Goal: Information Seeking & Learning: Learn about a topic

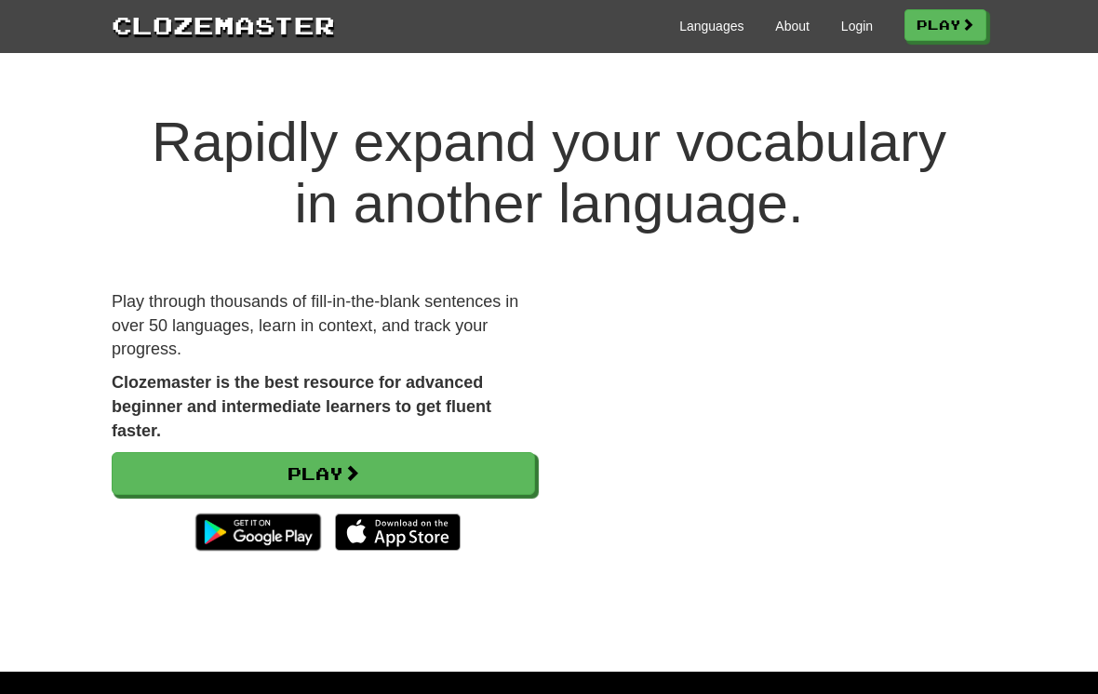
click at [841, 29] on link "Login" at bounding box center [857, 26] width 32 height 19
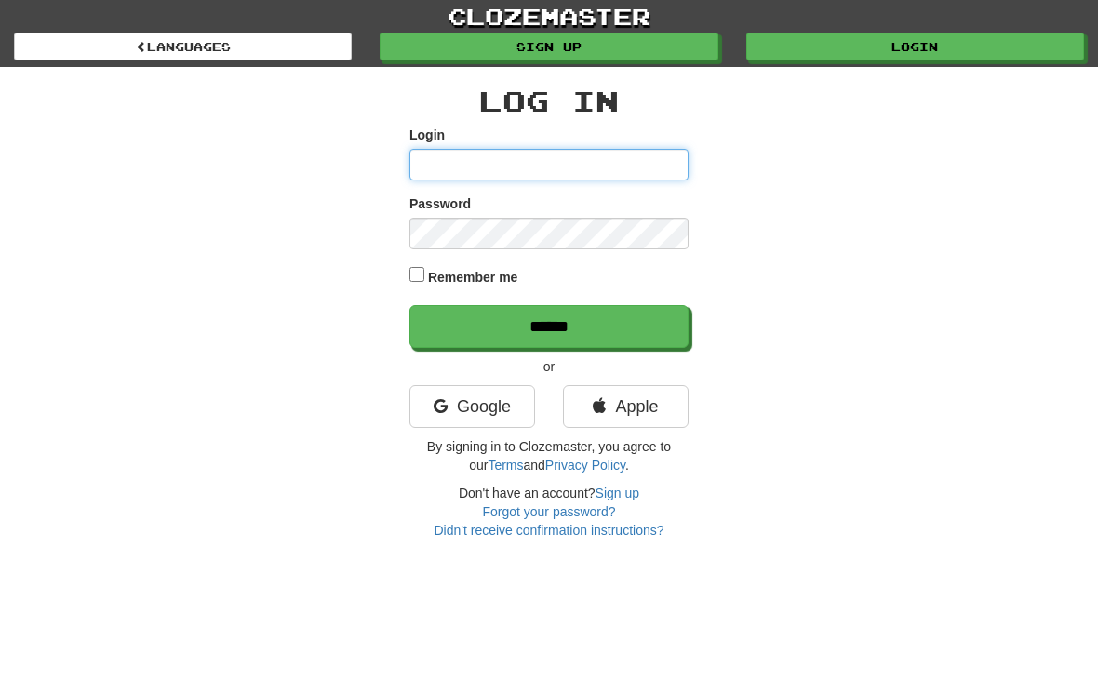
type input "**********"
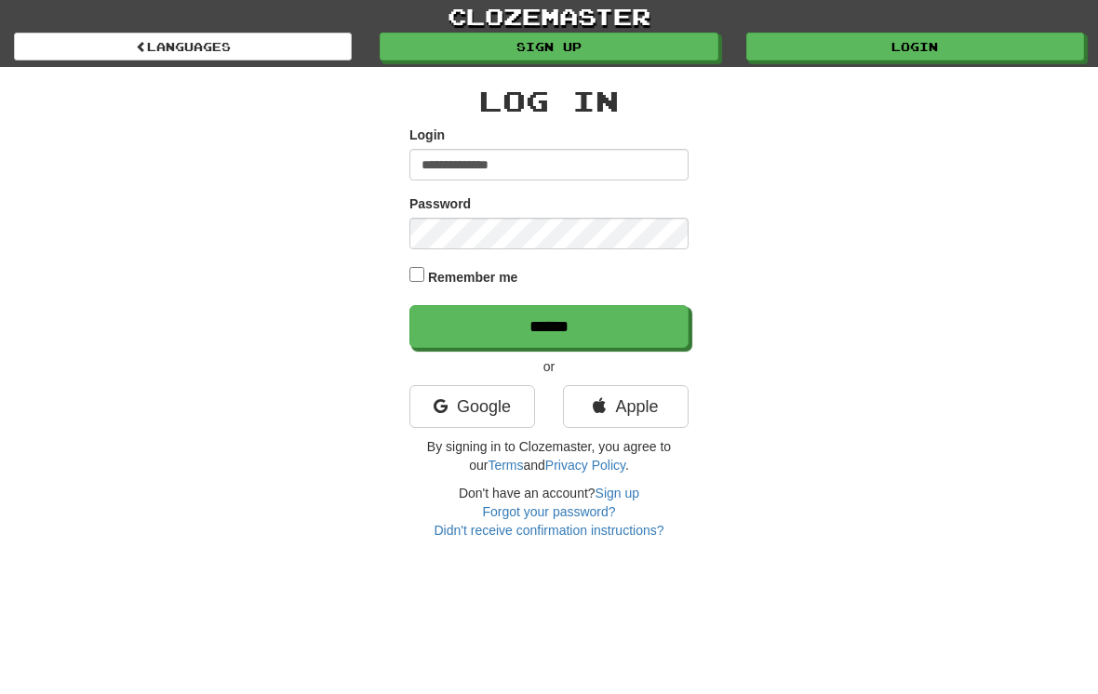
click at [549, 325] on input "******" at bounding box center [549, 326] width 279 height 43
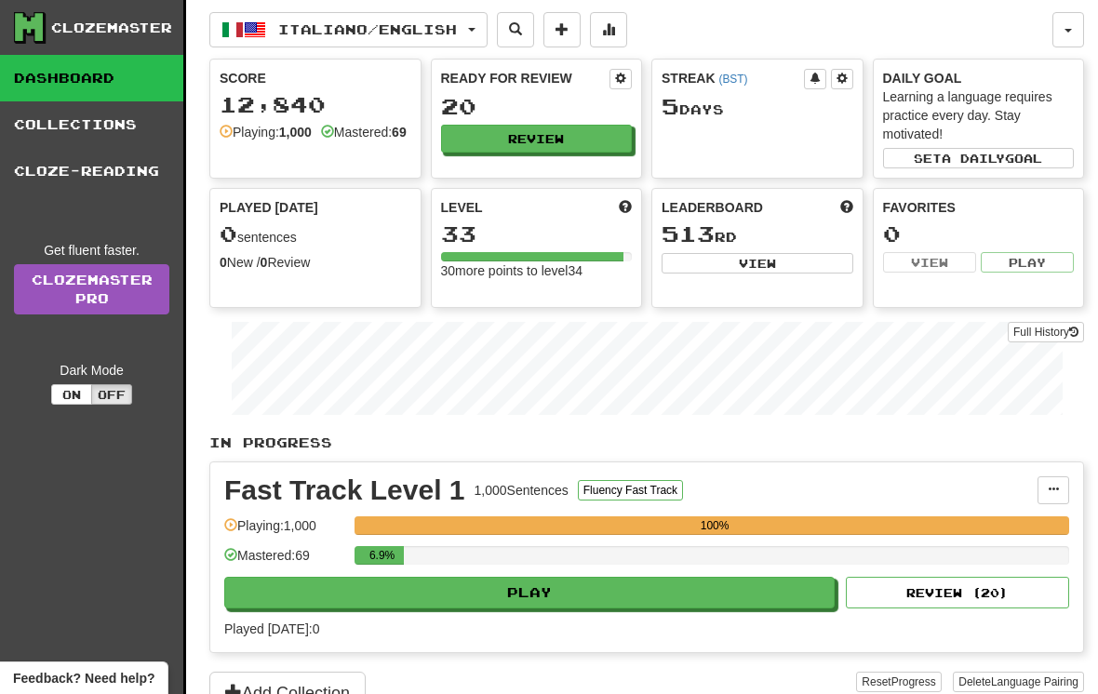
click at [518, 597] on button "Play" at bounding box center [529, 593] width 611 height 32
select select "**"
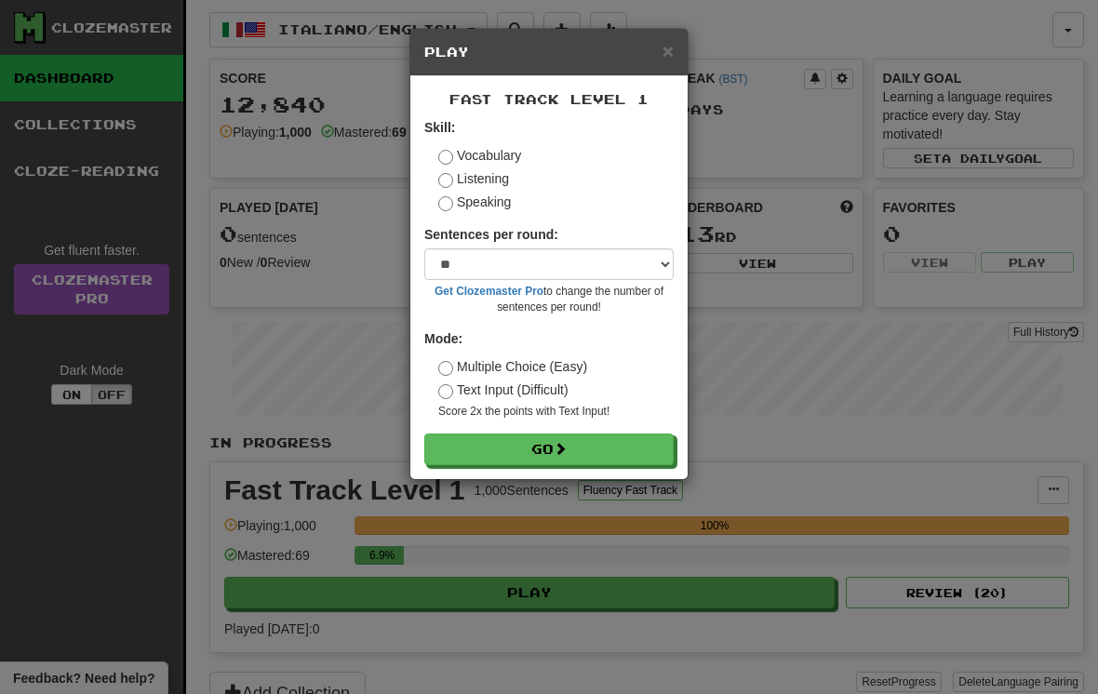
click at [542, 436] on button "Go" at bounding box center [548, 450] width 249 height 32
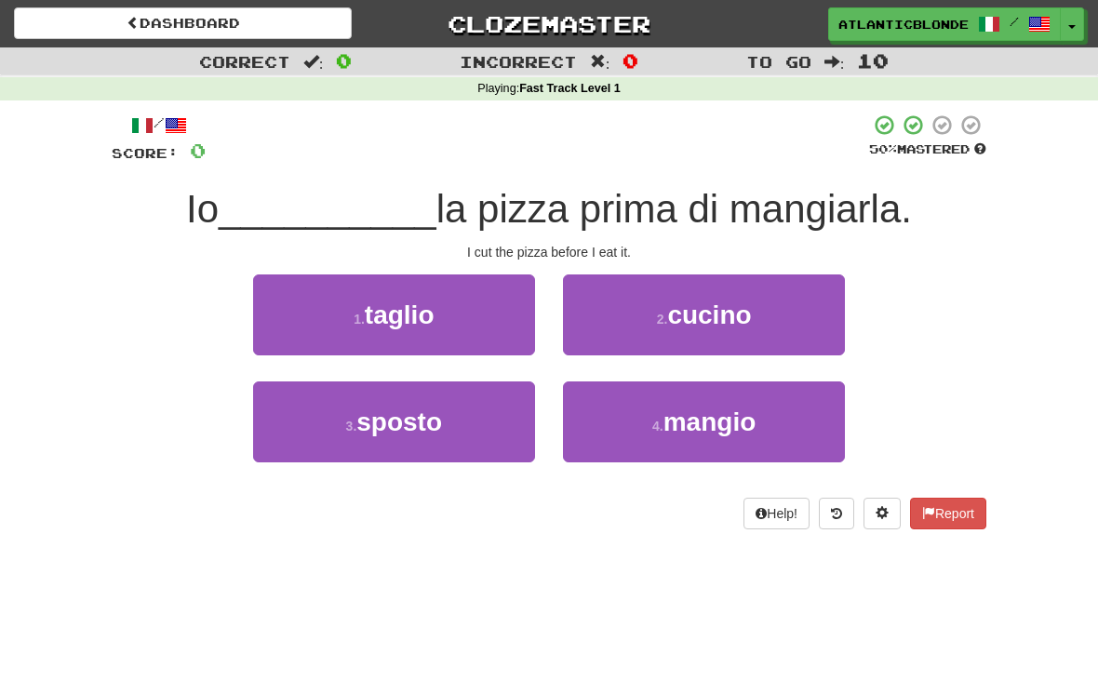
click at [419, 429] on span "sposto" at bounding box center [400, 422] width 86 height 29
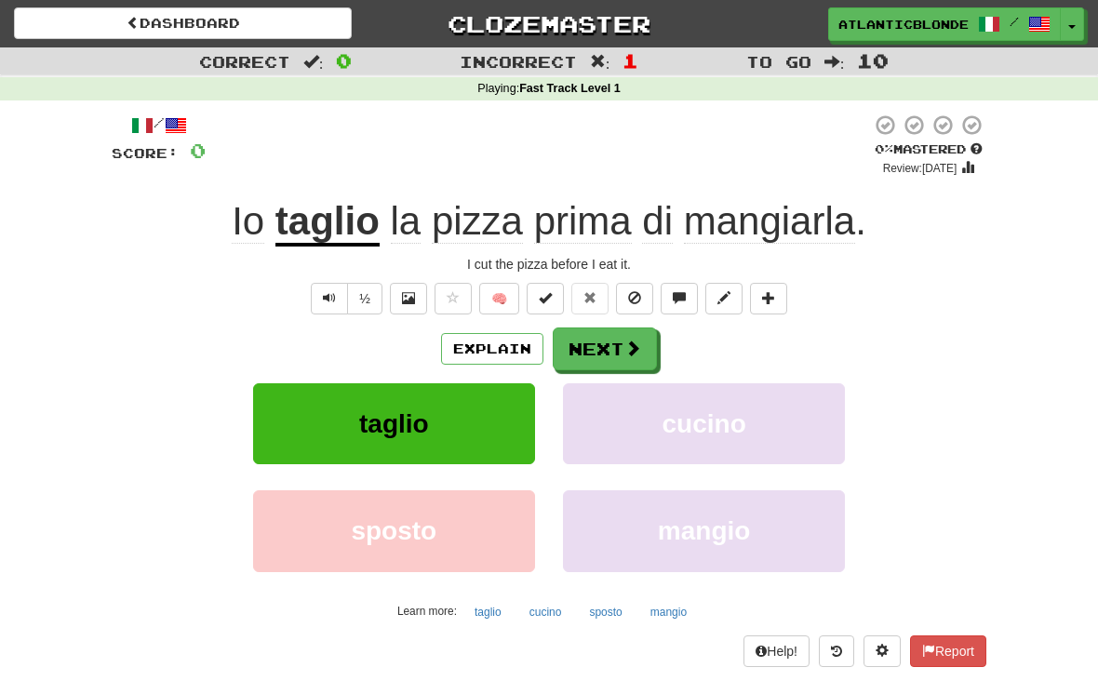
click at [577, 337] on button "Next" at bounding box center [605, 349] width 104 height 43
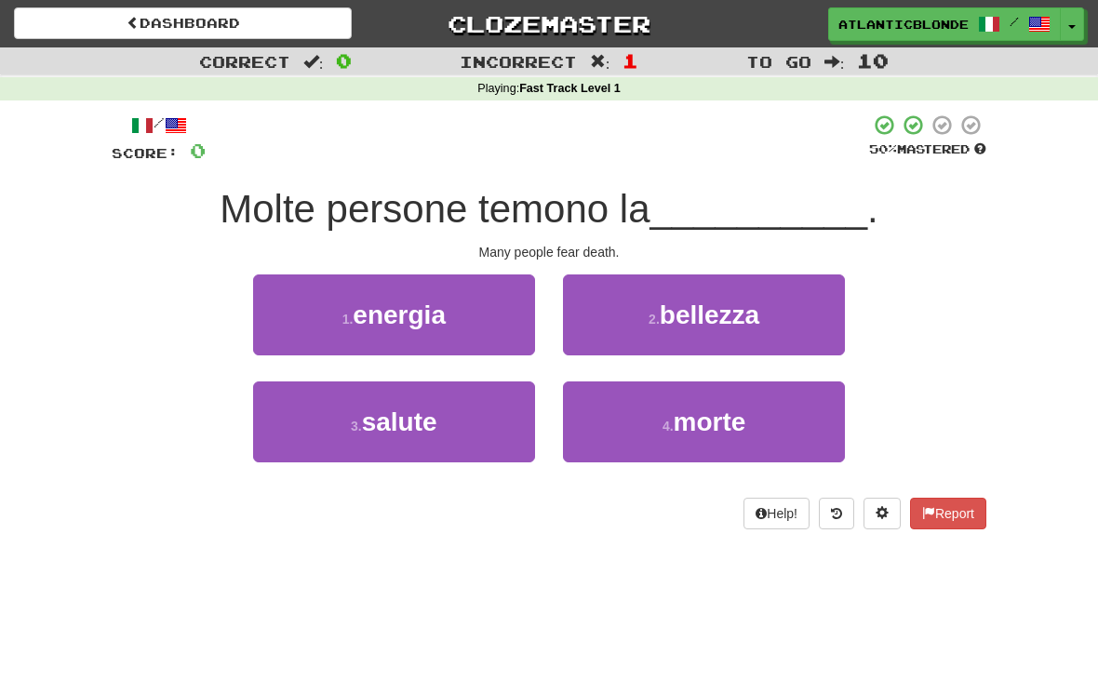
click at [649, 429] on button "4 . morte" at bounding box center [704, 422] width 282 height 81
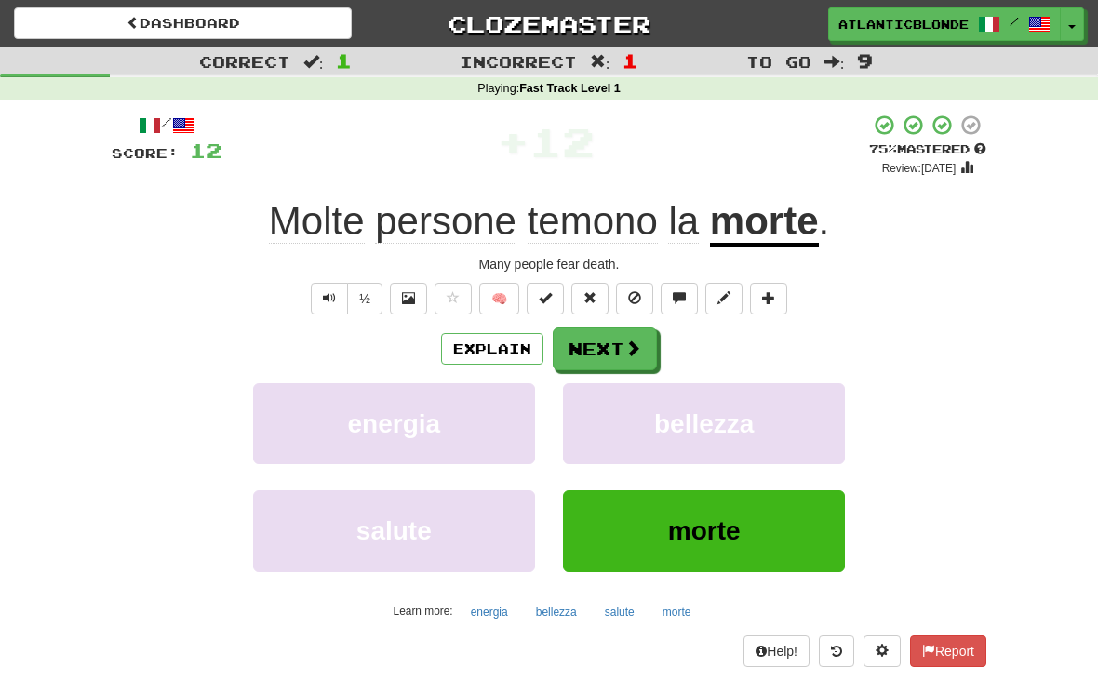
click at [583, 340] on button "Next" at bounding box center [605, 349] width 104 height 43
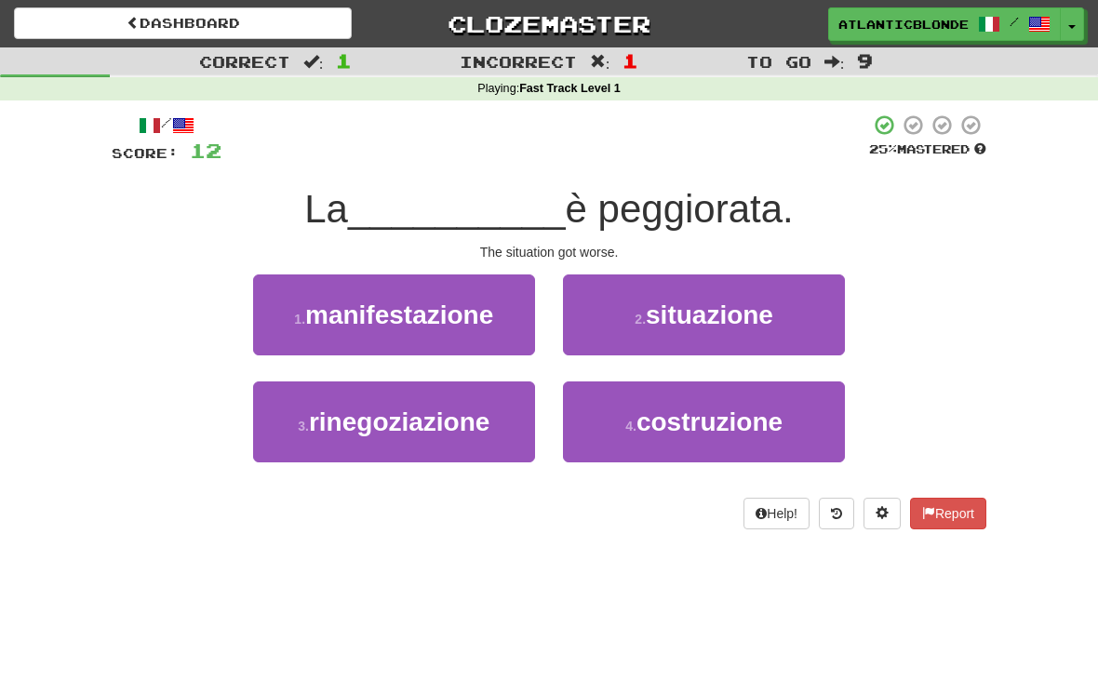
click at [638, 313] on small "2 ." at bounding box center [640, 319] width 11 height 15
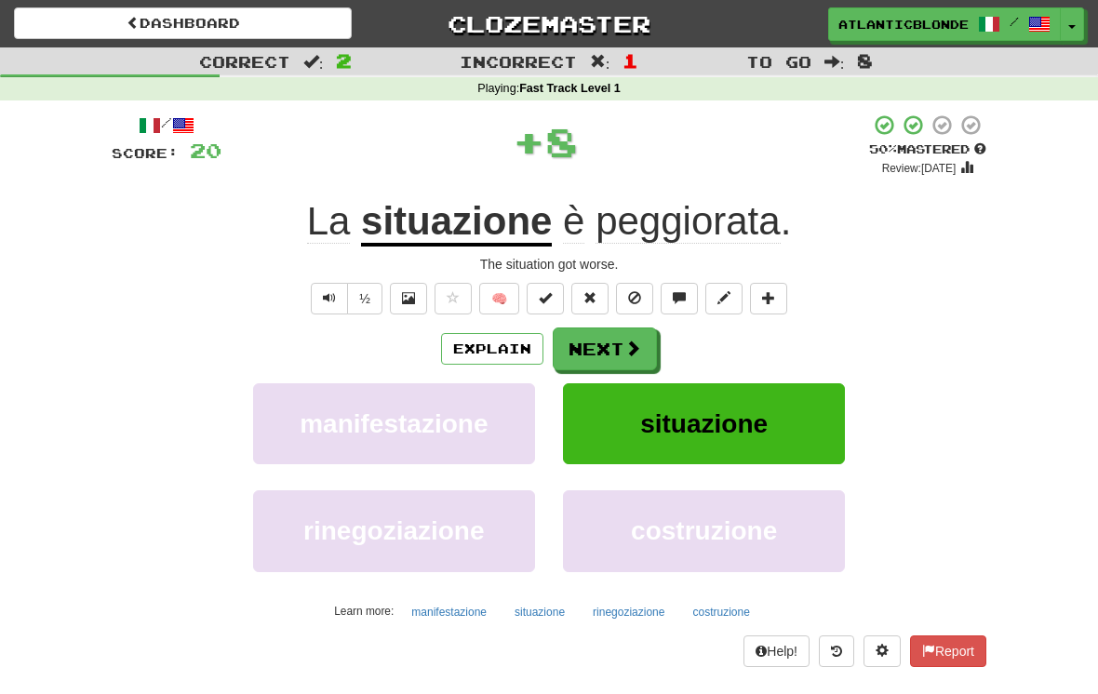
click at [588, 342] on button "Next" at bounding box center [605, 349] width 104 height 43
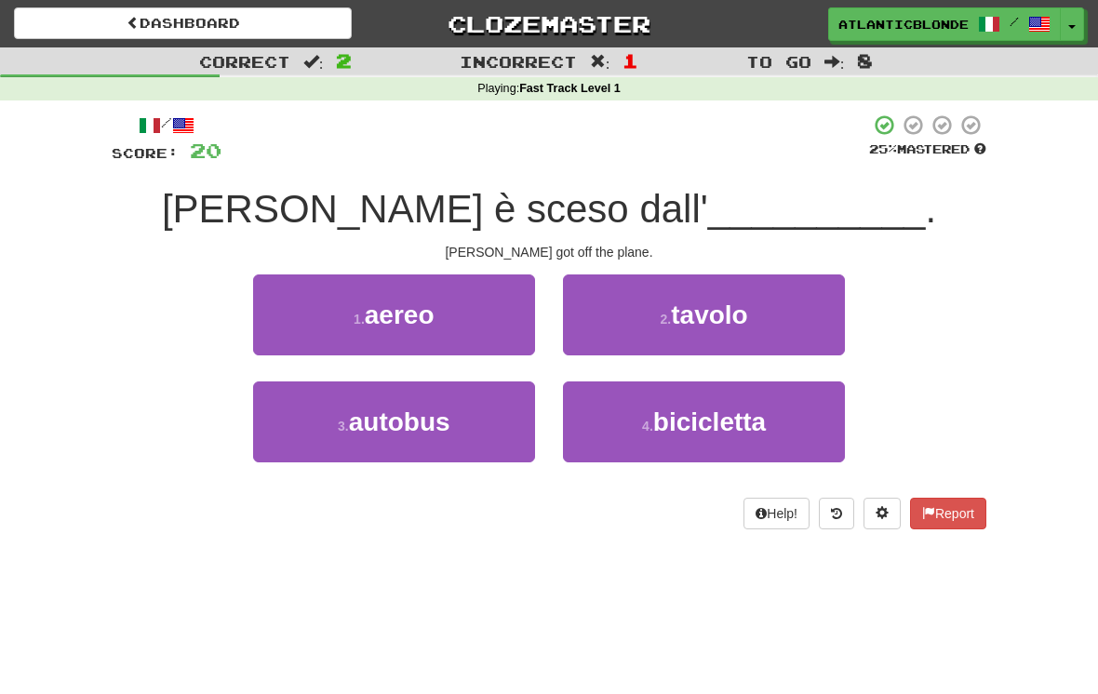
click at [390, 307] on span "aereo" at bounding box center [400, 315] width 70 height 29
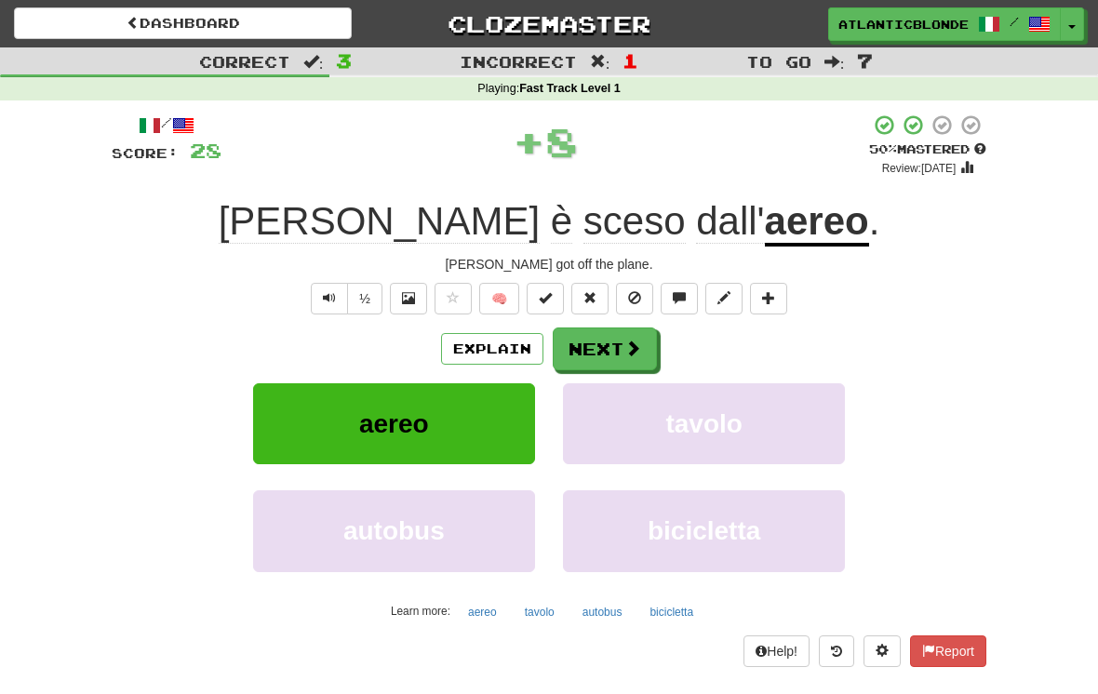
click at [604, 349] on button "Next" at bounding box center [605, 349] width 104 height 43
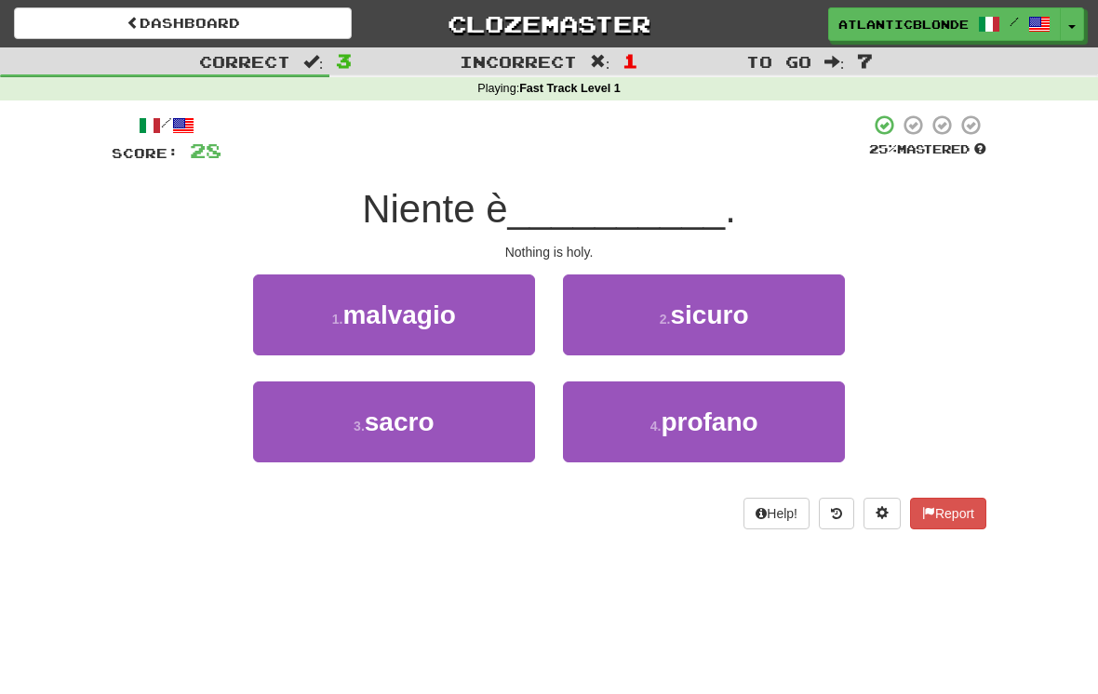
click at [417, 431] on span "sacro" at bounding box center [400, 422] width 70 height 29
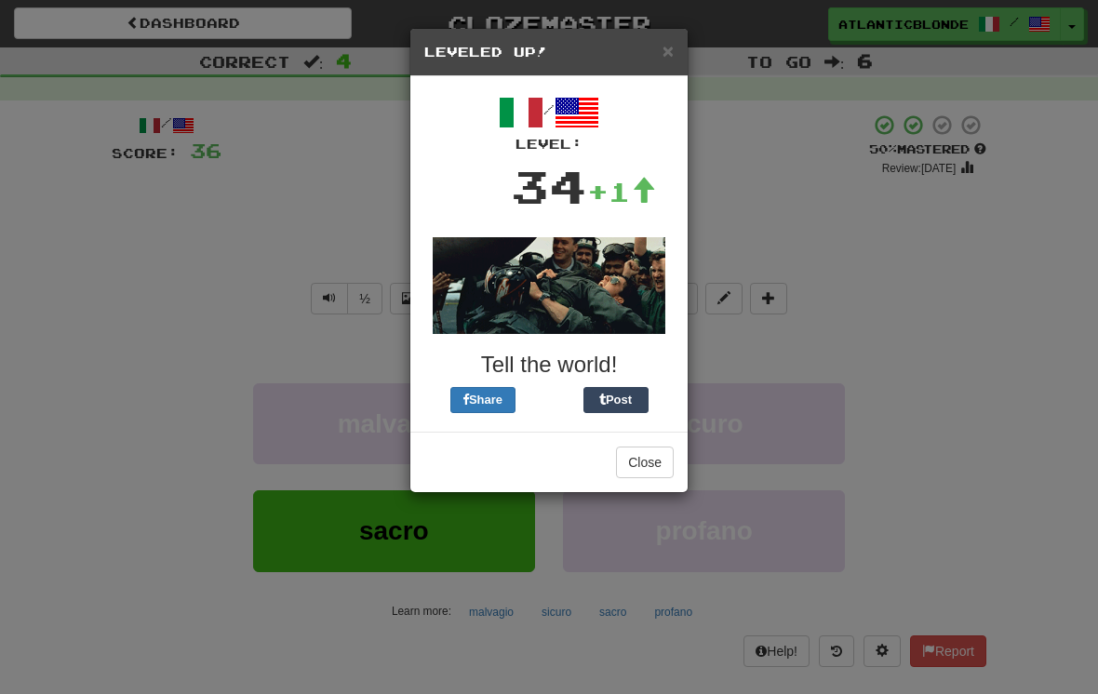
click at [643, 453] on button "Close" at bounding box center [645, 463] width 58 height 32
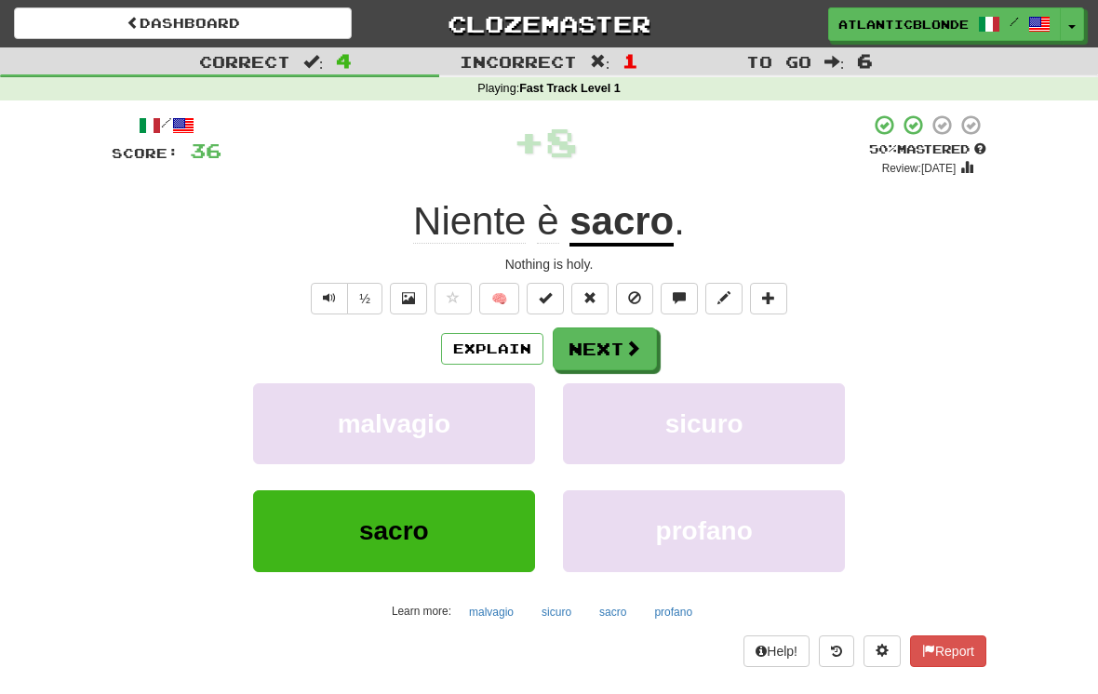
click at [608, 350] on button "Next" at bounding box center [605, 349] width 104 height 43
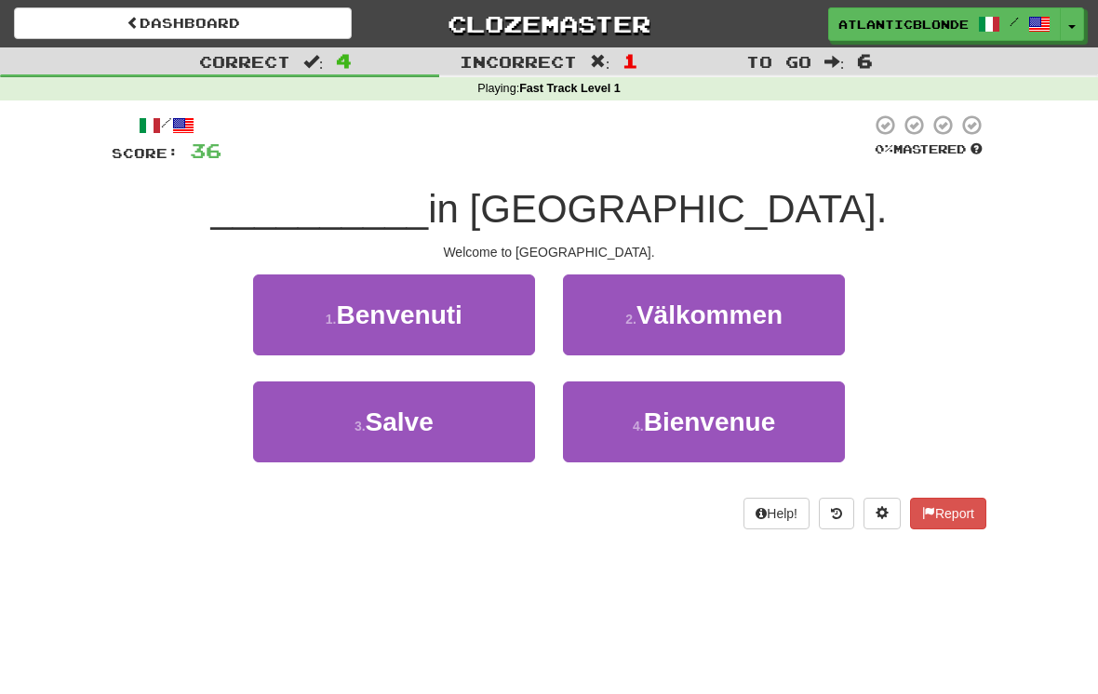
click at [412, 307] on span "Benvenuti" at bounding box center [399, 315] width 126 height 29
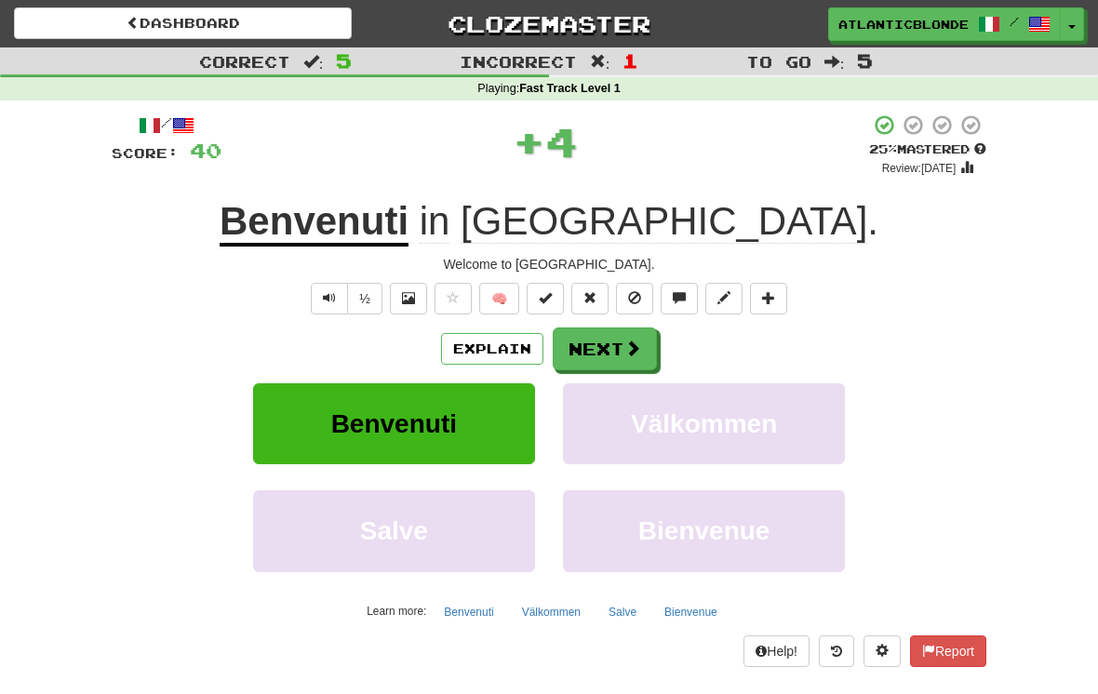
click at [602, 357] on button "Next" at bounding box center [605, 349] width 104 height 43
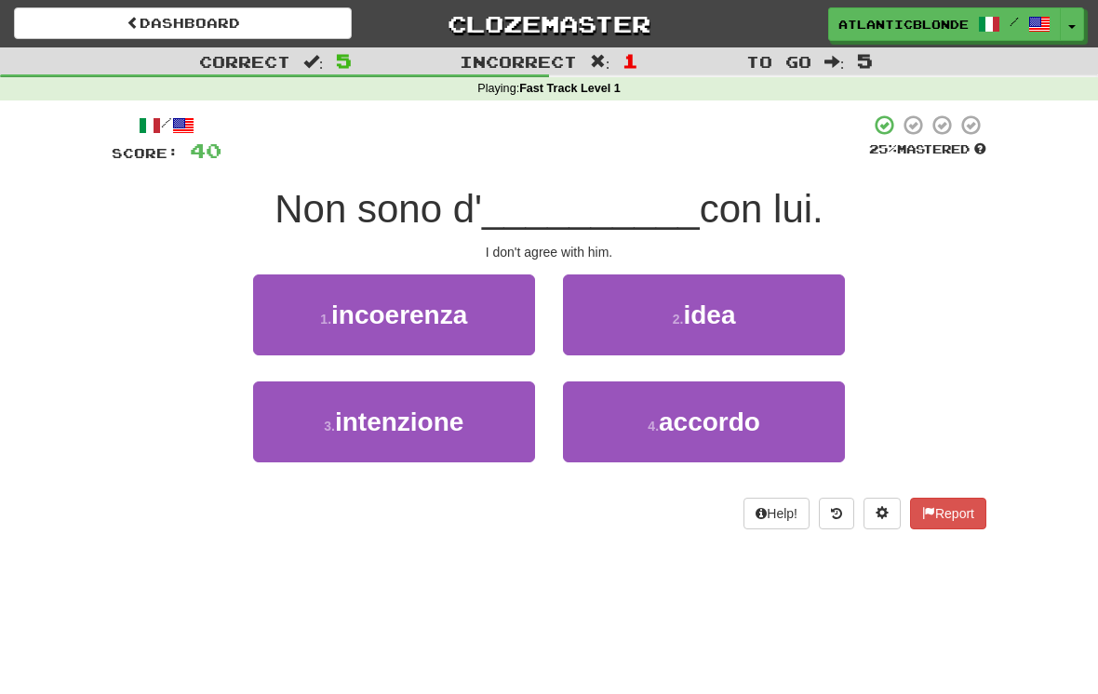
click at [670, 434] on span "accordo" at bounding box center [709, 422] width 101 height 29
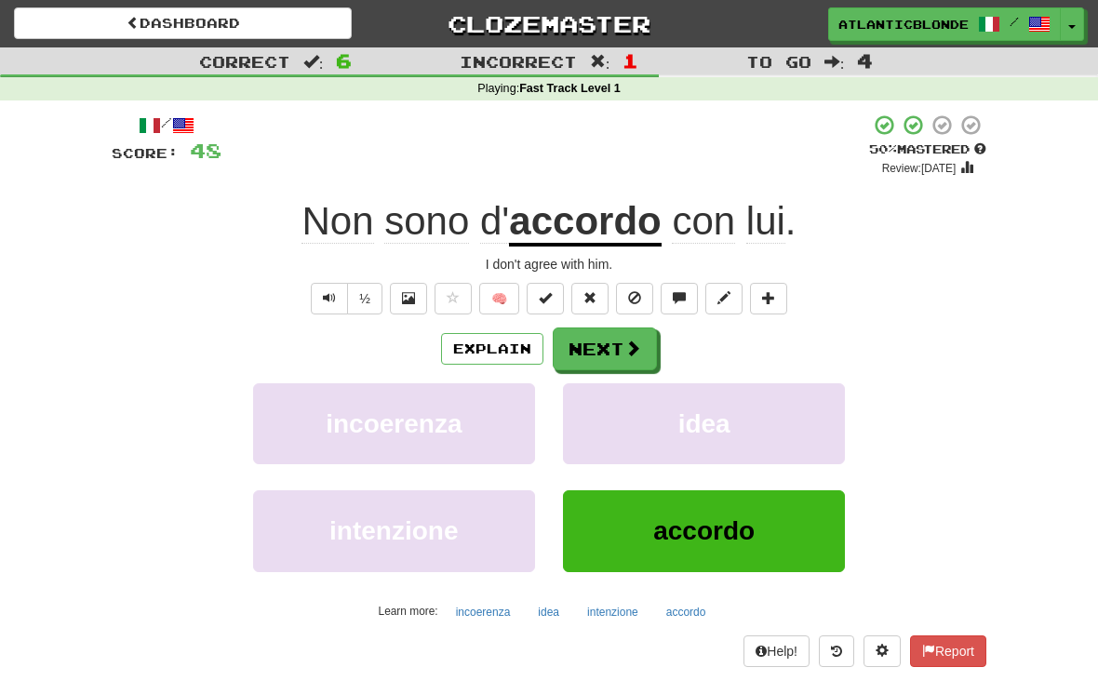
click at [593, 349] on button "Next" at bounding box center [605, 349] width 104 height 43
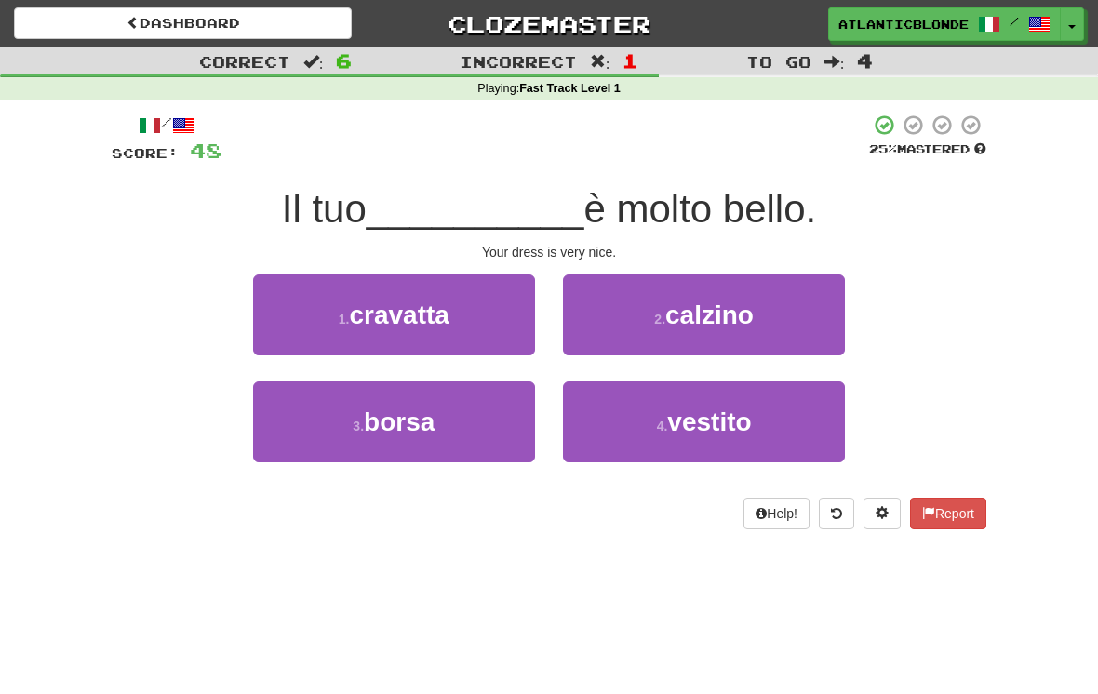
click at [663, 437] on button "4 . vestito" at bounding box center [704, 422] width 282 height 81
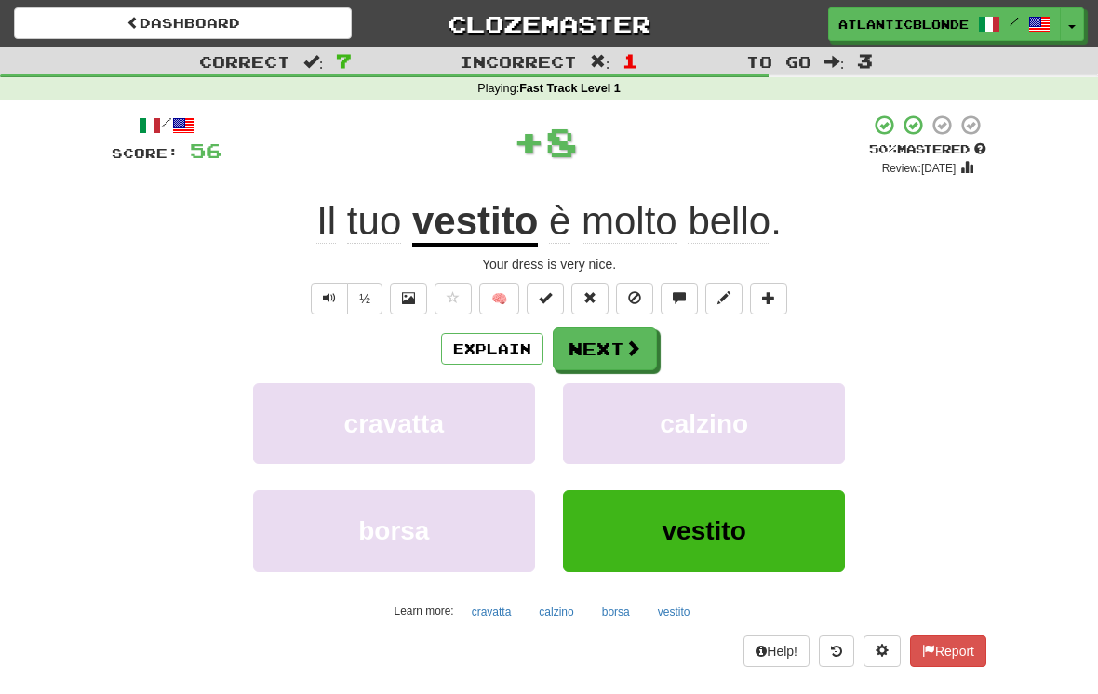
click at [606, 355] on button "Next" at bounding box center [605, 349] width 104 height 43
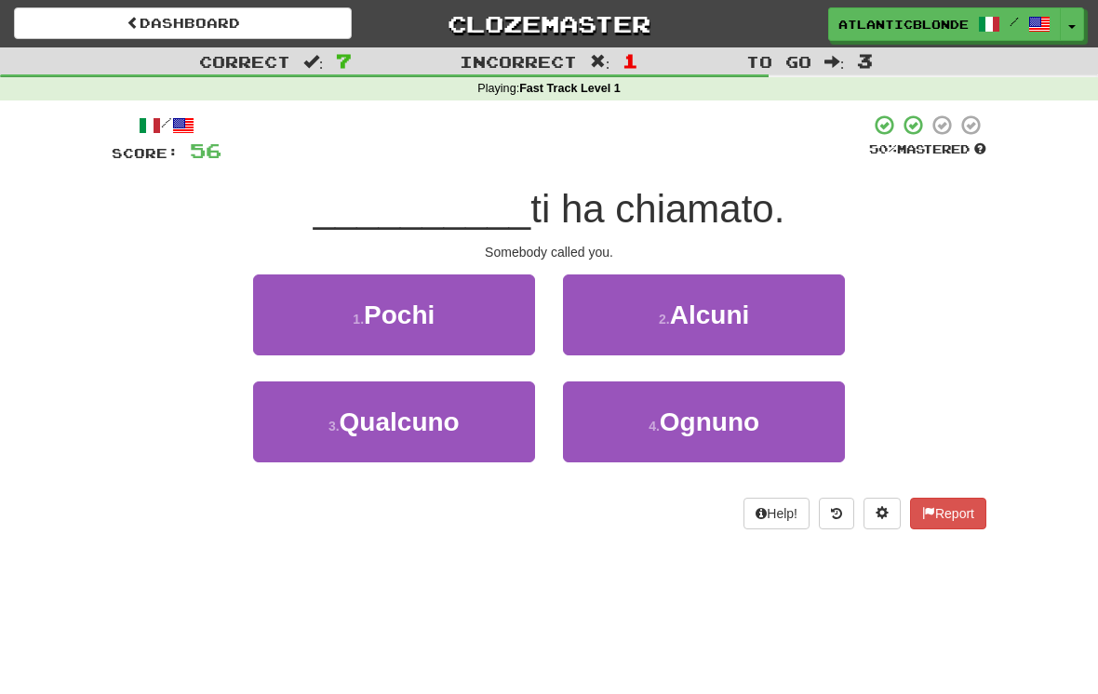
click at [424, 439] on button "3 . Qualcuno" at bounding box center [394, 422] width 282 height 81
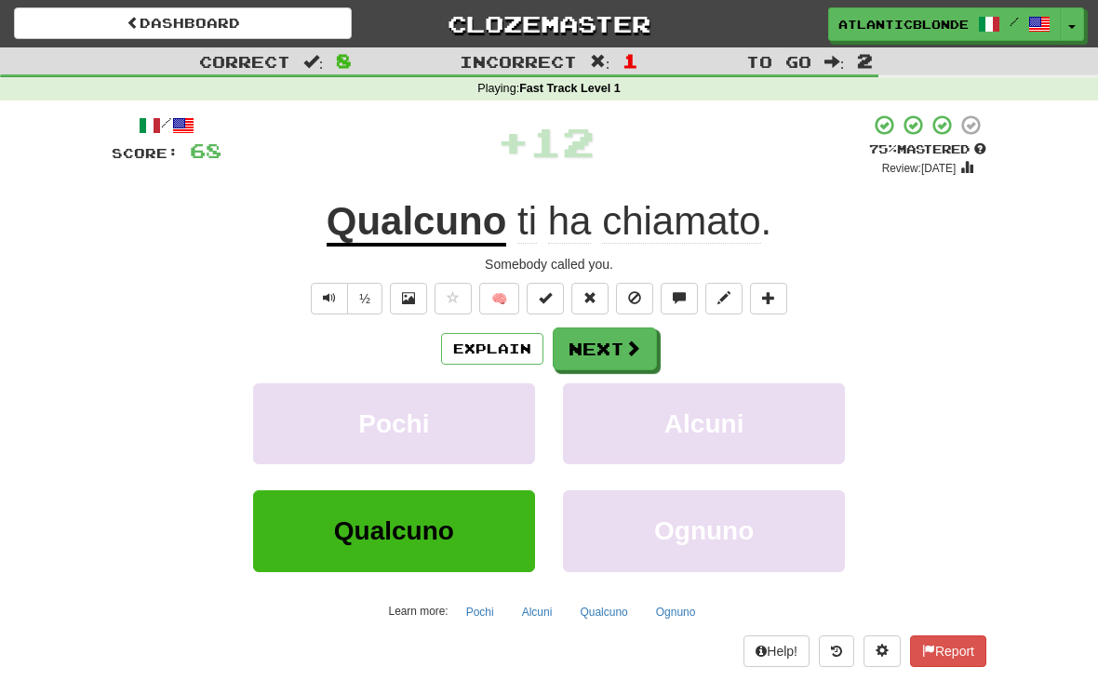
click at [594, 342] on button "Next" at bounding box center [605, 349] width 104 height 43
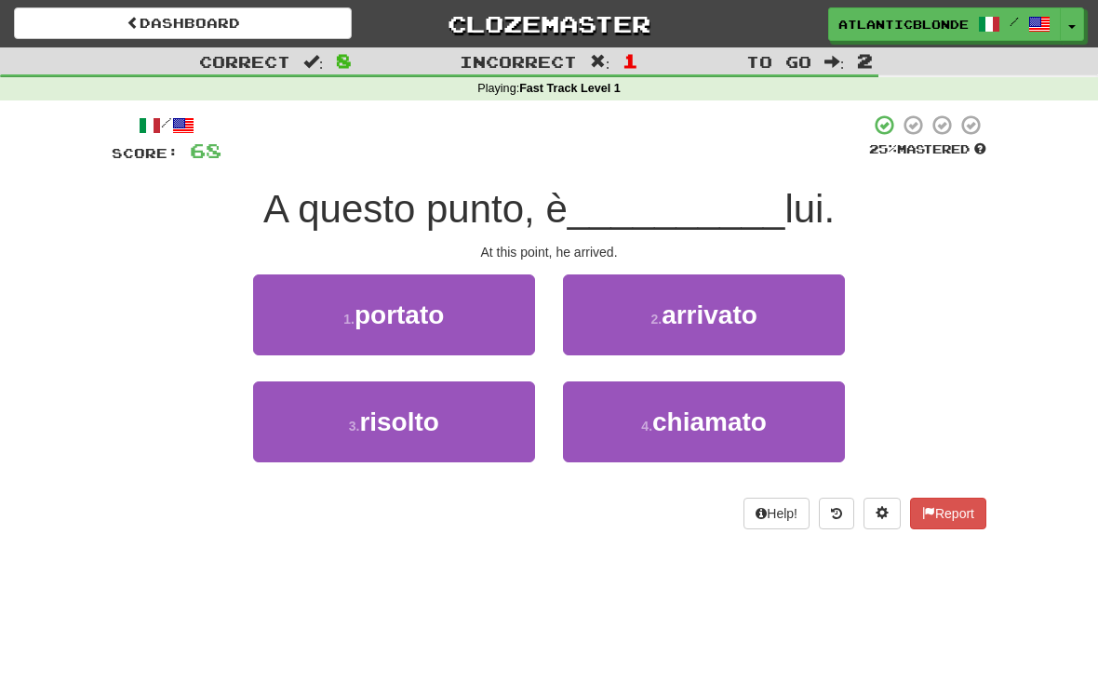
click at [670, 301] on span "arrivato" at bounding box center [710, 315] width 96 height 29
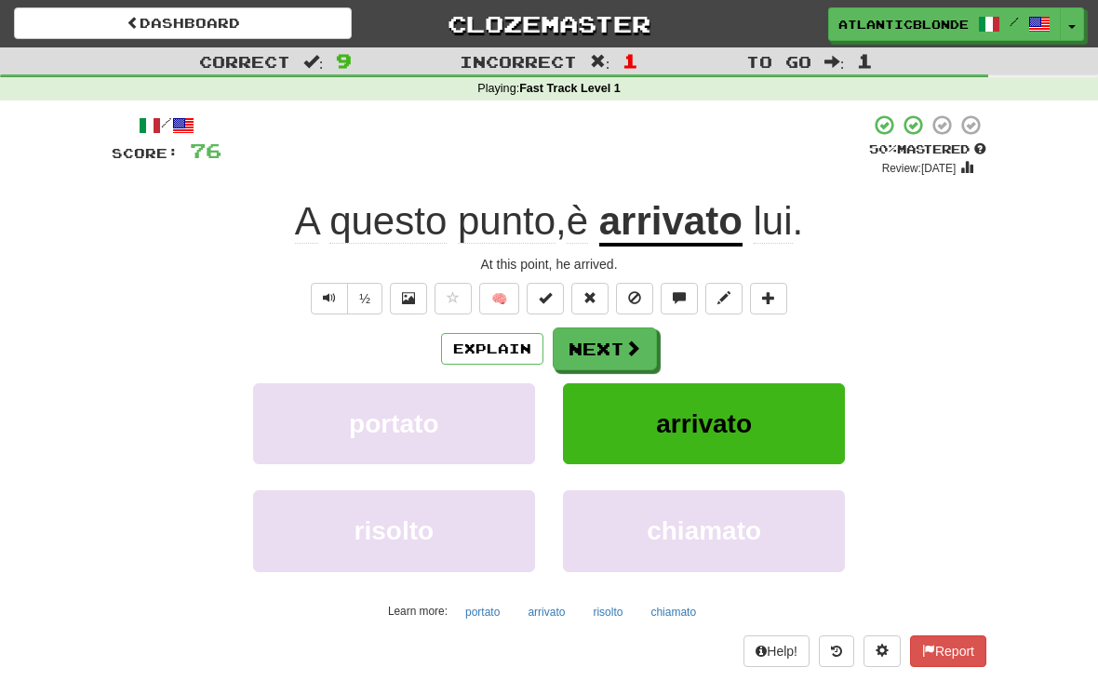
click at [597, 349] on button "Next" at bounding box center [605, 349] width 104 height 43
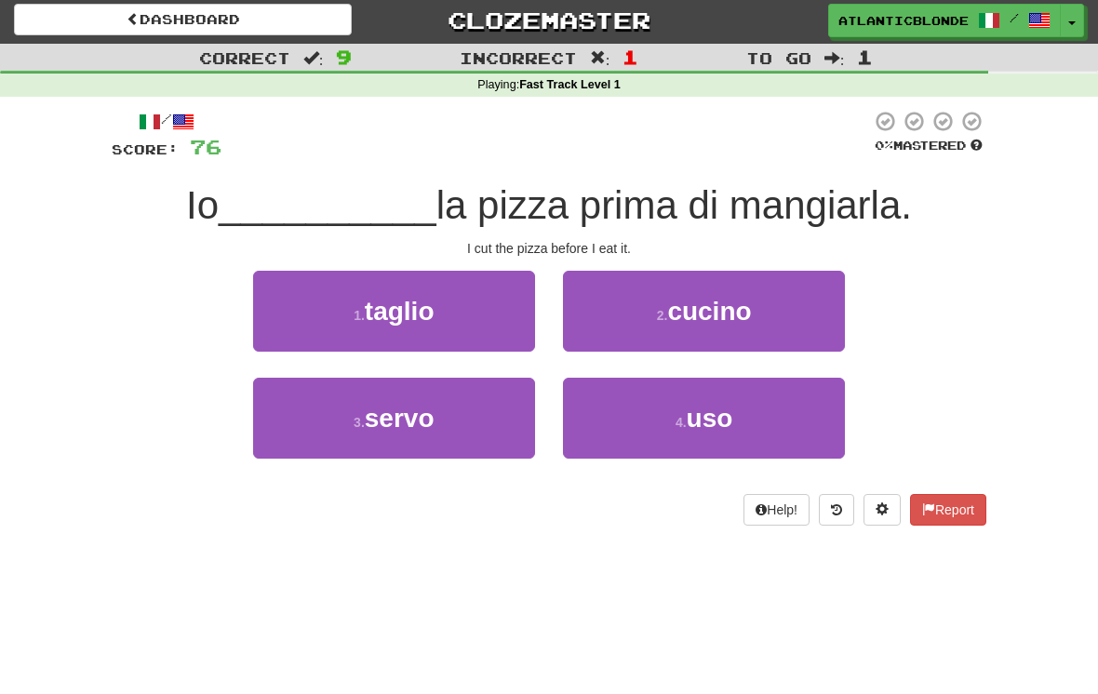
click at [402, 316] on span "taglio" at bounding box center [400, 312] width 70 height 29
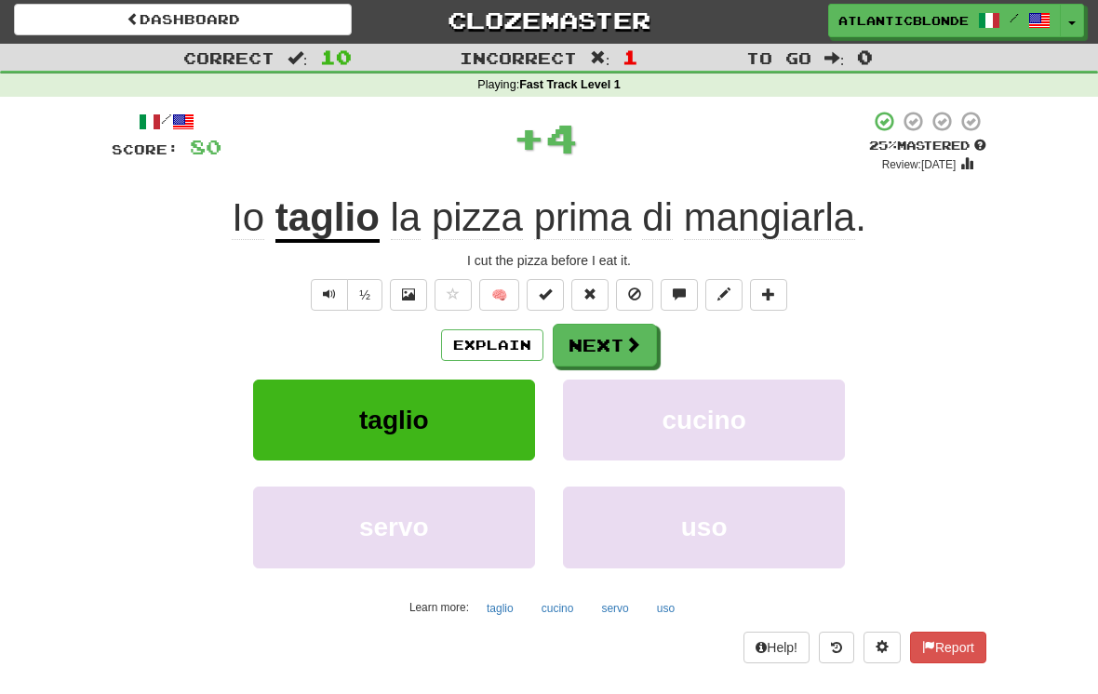
scroll to position [4, 0]
click at [595, 347] on button "Next" at bounding box center [605, 345] width 104 height 43
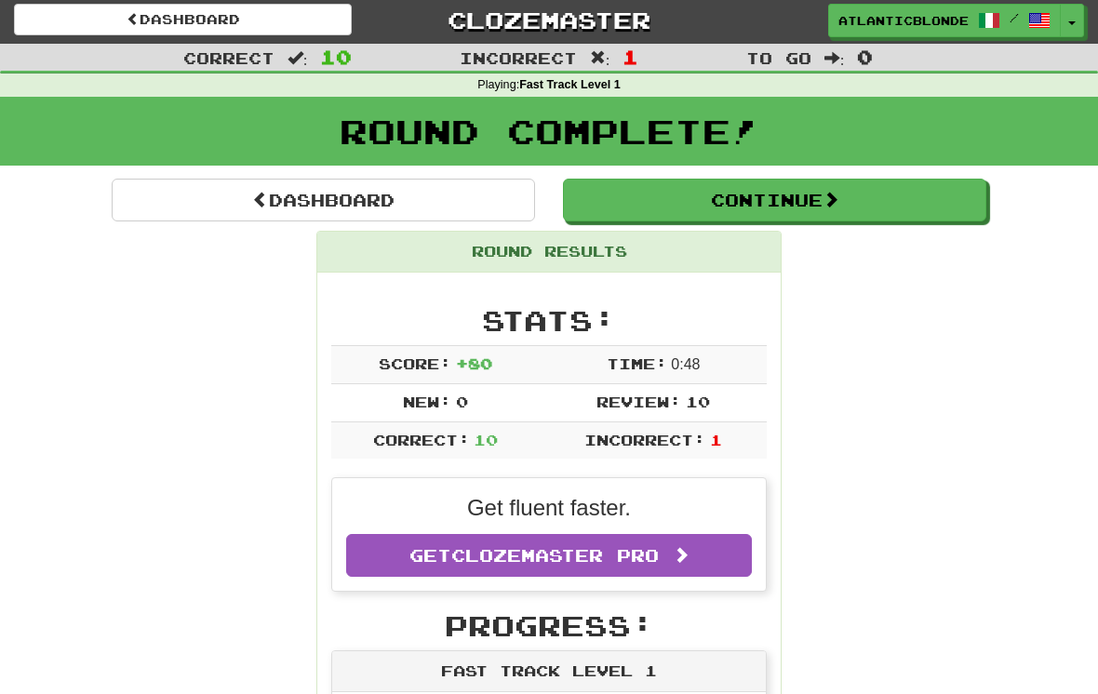
click at [761, 200] on button "Continue" at bounding box center [775, 200] width 424 height 43
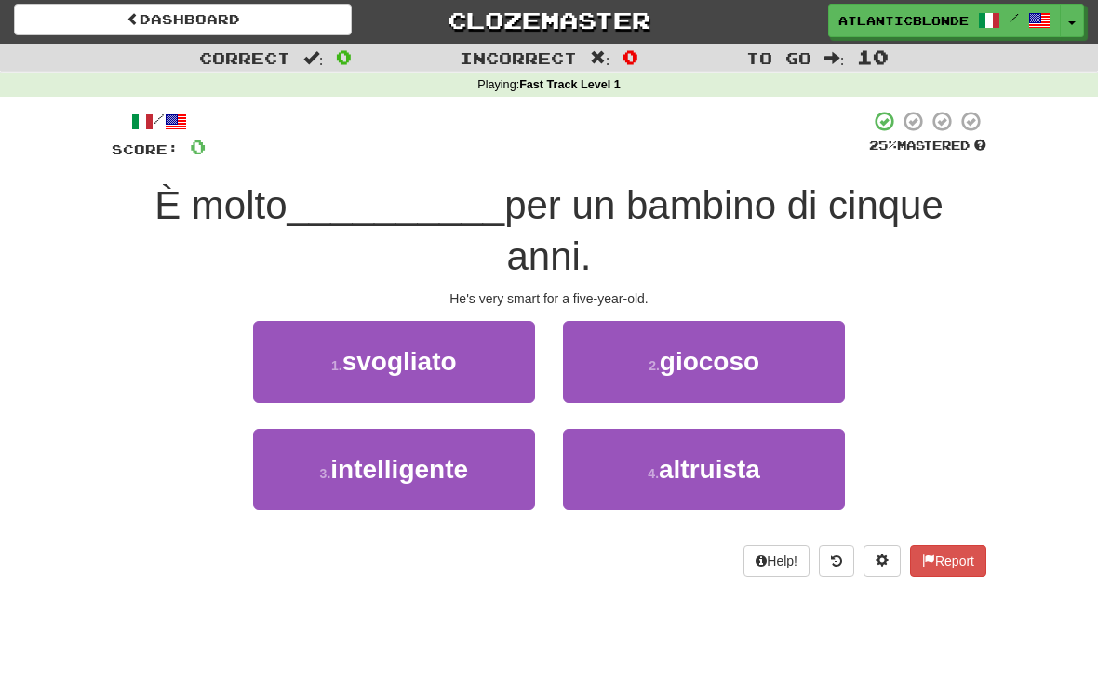
click at [392, 473] on span "intelligente" at bounding box center [399, 469] width 138 height 29
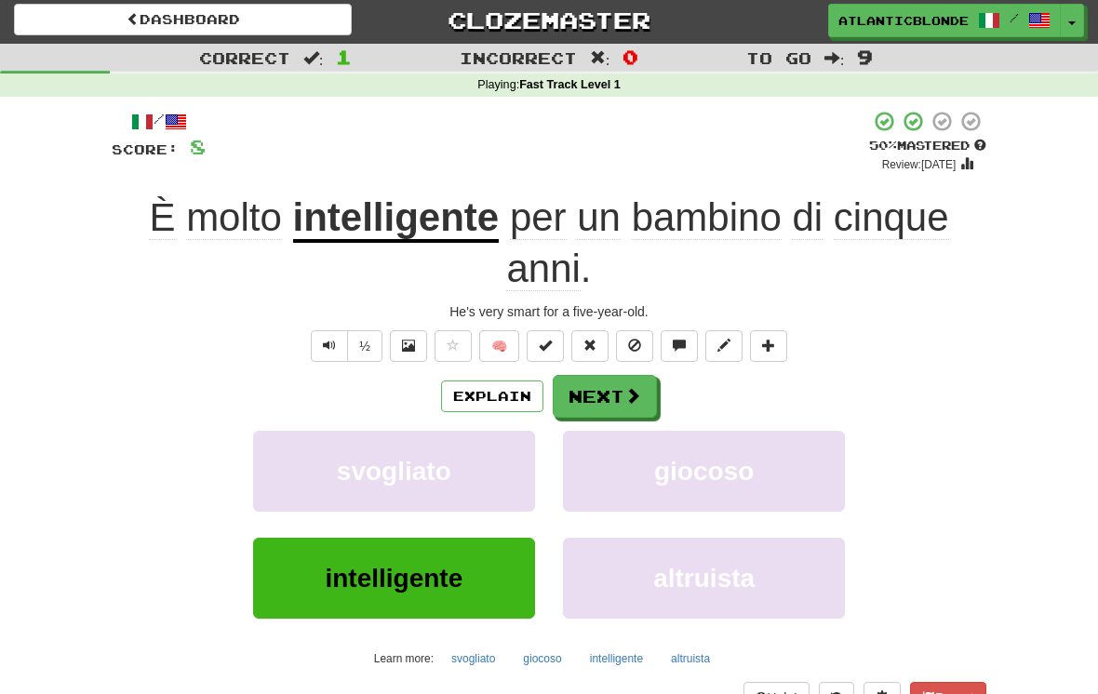
click at [603, 397] on button "Next" at bounding box center [605, 396] width 104 height 43
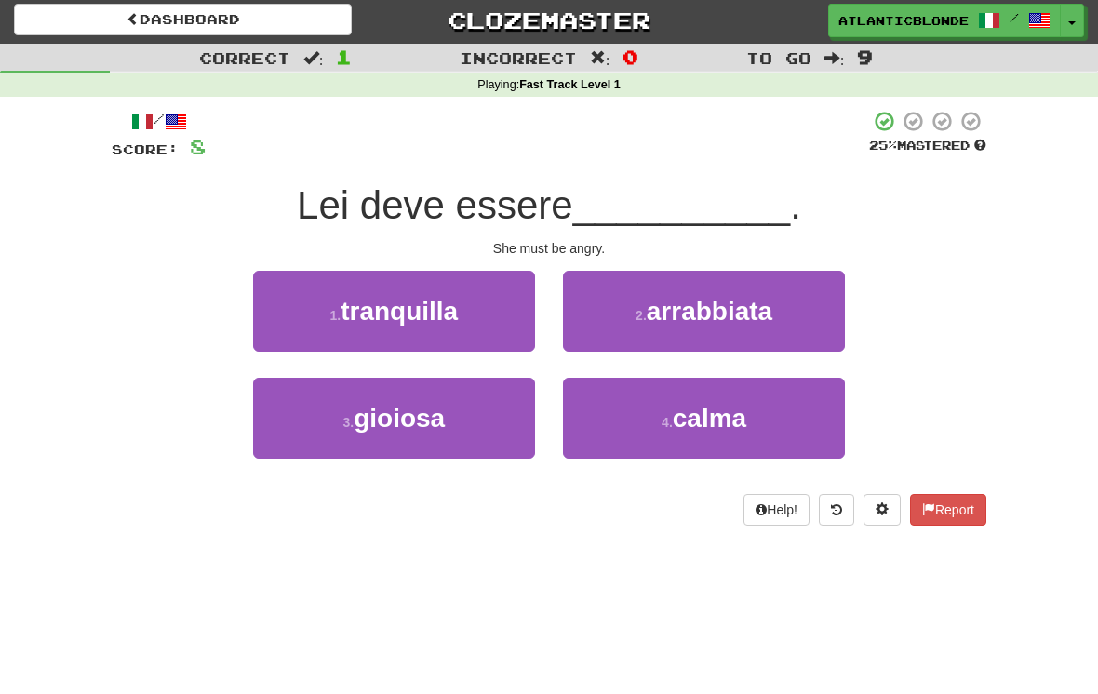
click at [685, 316] on span "arrabbiata" at bounding box center [710, 311] width 126 height 29
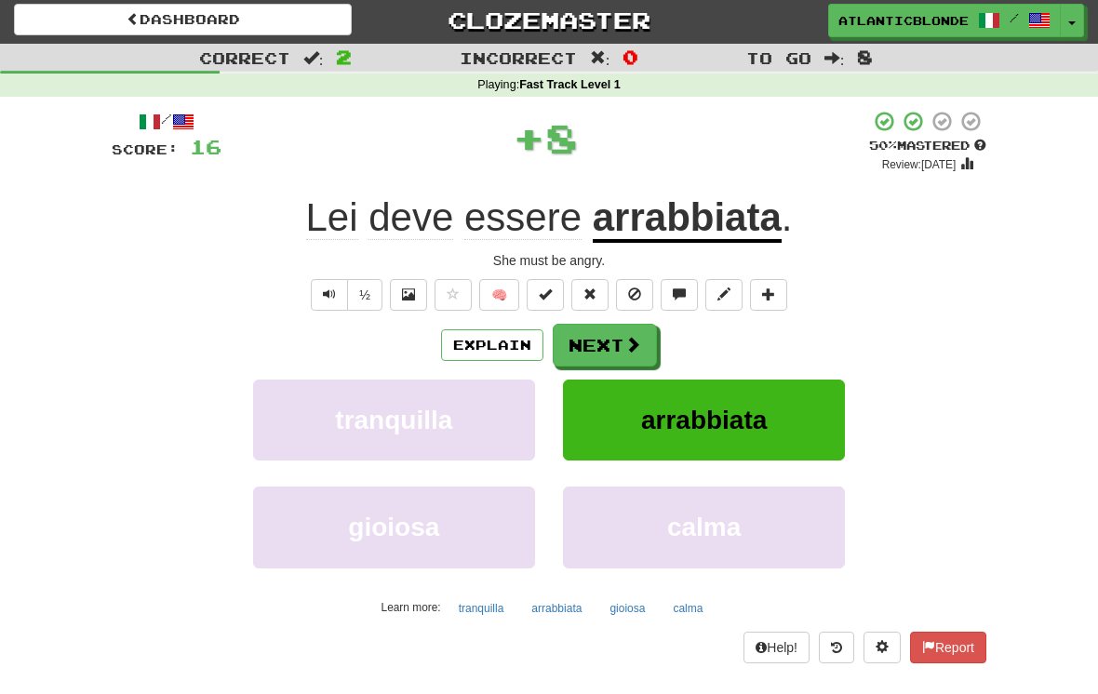
click at [612, 342] on button "Next" at bounding box center [605, 345] width 104 height 43
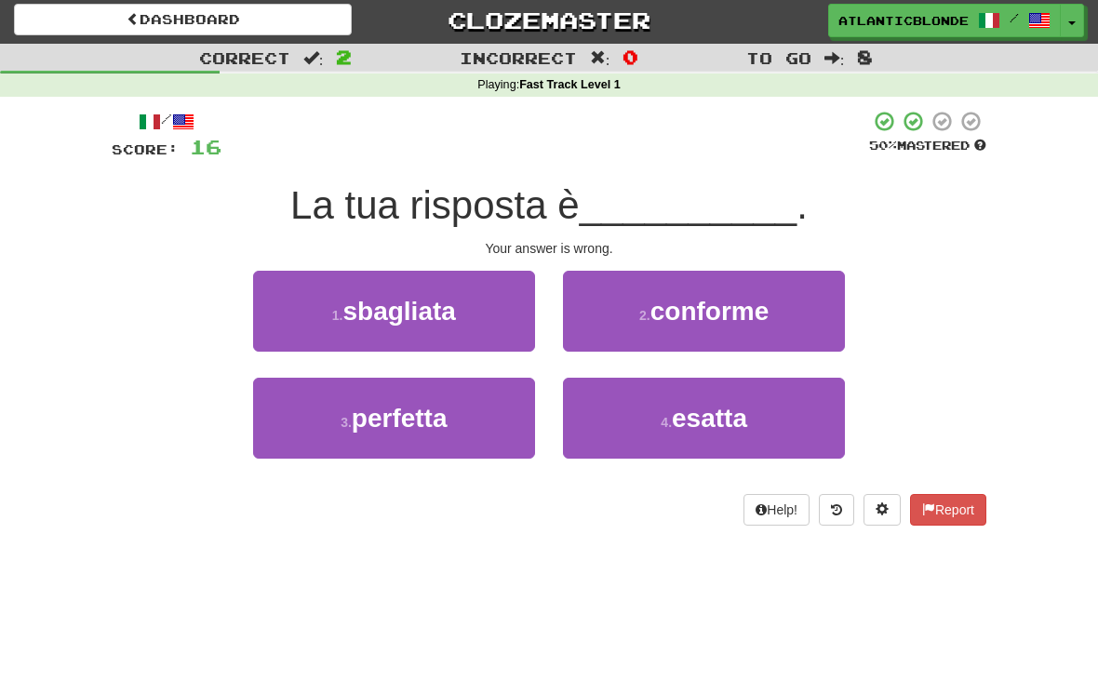
click at [670, 428] on small "4 ." at bounding box center [666, 422] width 11 height 15
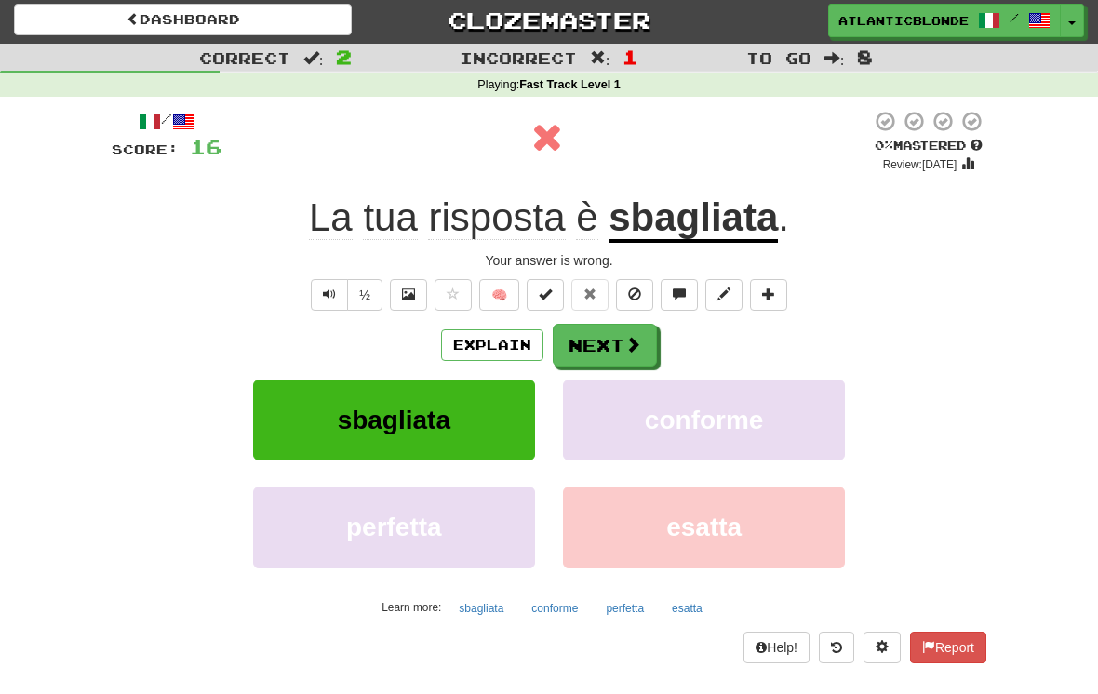
click at [575, 333] on button "Next" at bounding box center [605, 345] width 104 height 43
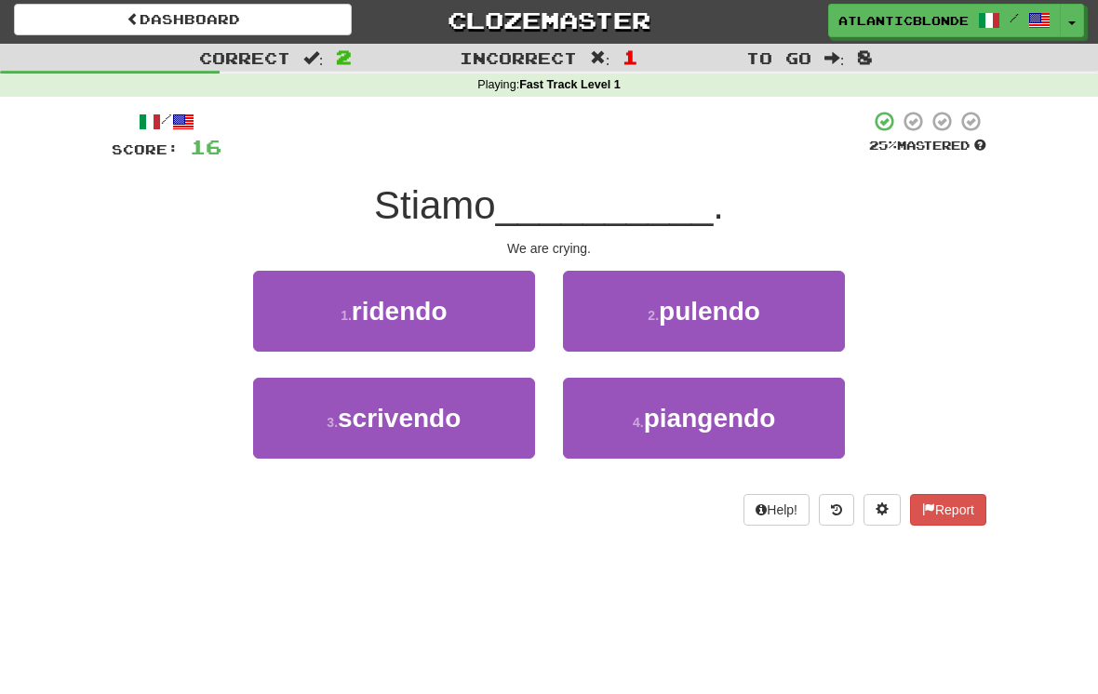
click at [653, 295] on button "2 . pulendo" at bounding box center [704, 311] width 282 height 81
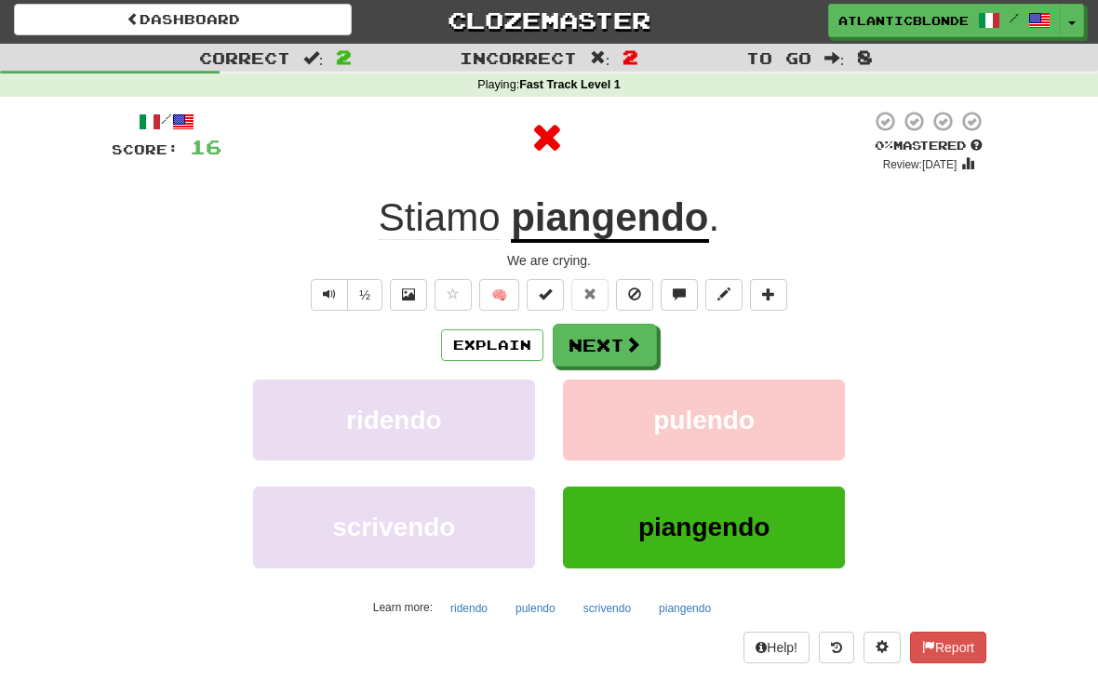
click at [601, 339] on button "Next" at bounding box center [605, 345] width 104 height 43
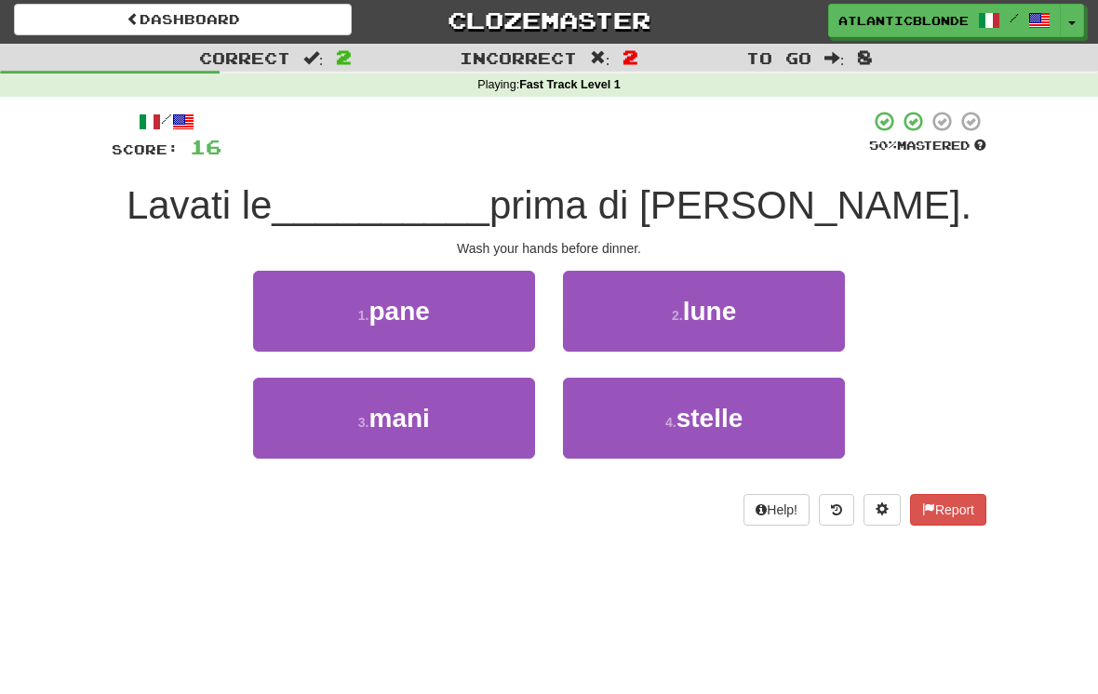
click at [418, 421] on span "mani" at bounding box center [399, 418] width 61 height 29
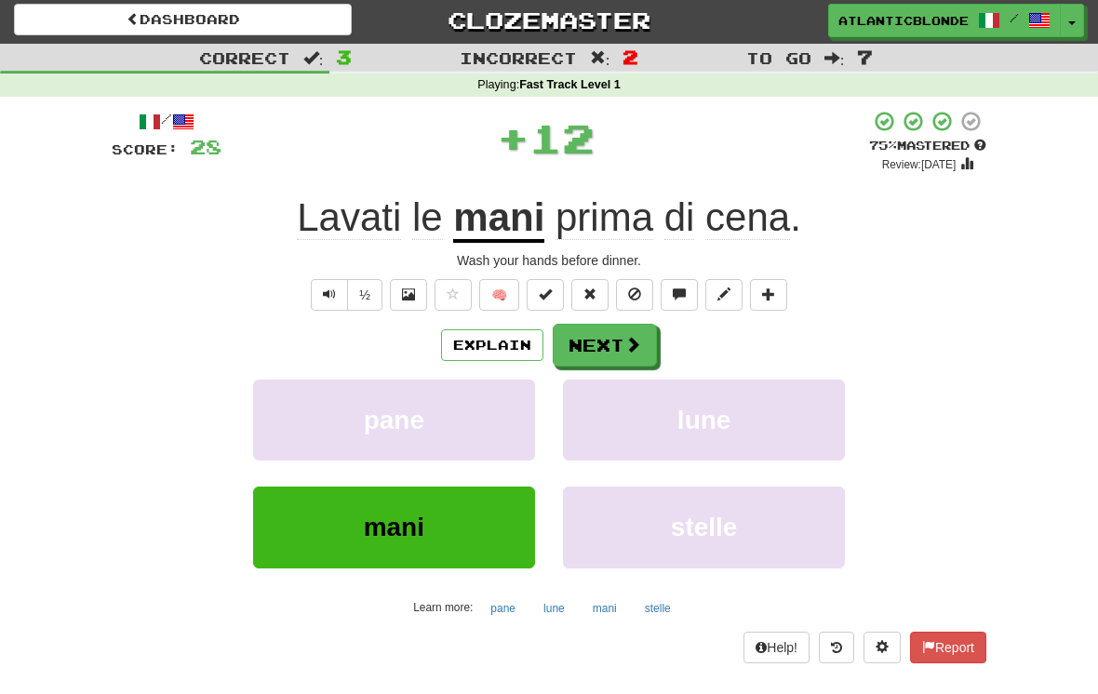
click at [598, 347] on button "Next" at bounding box center [605, 345] width 104 height 43
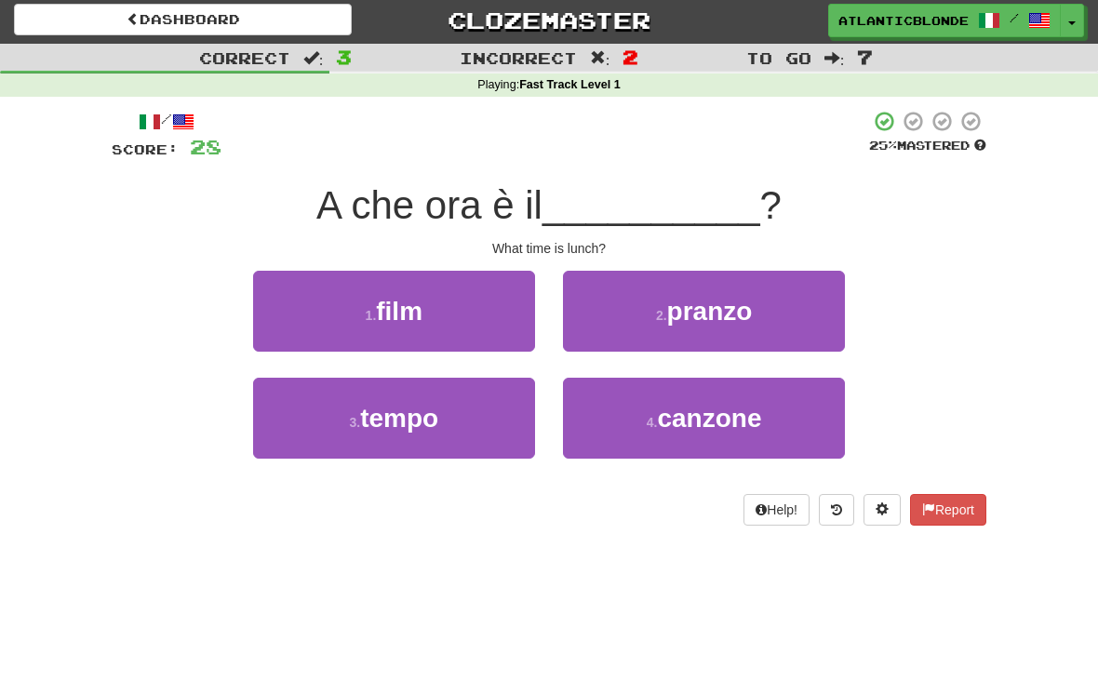
click at [658, 316] on small "2 ." at bounding box center [661, 315] width 11 height 15
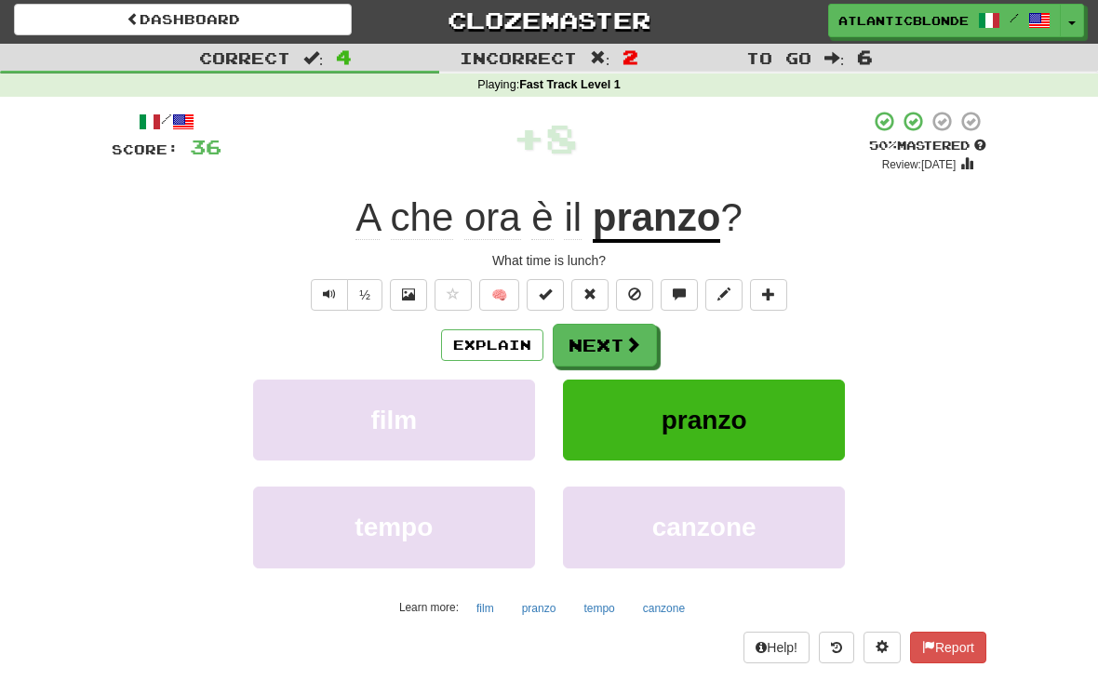
click at [597, 343] on button "Next" at bounding box center [605, 345] width 104 height 43
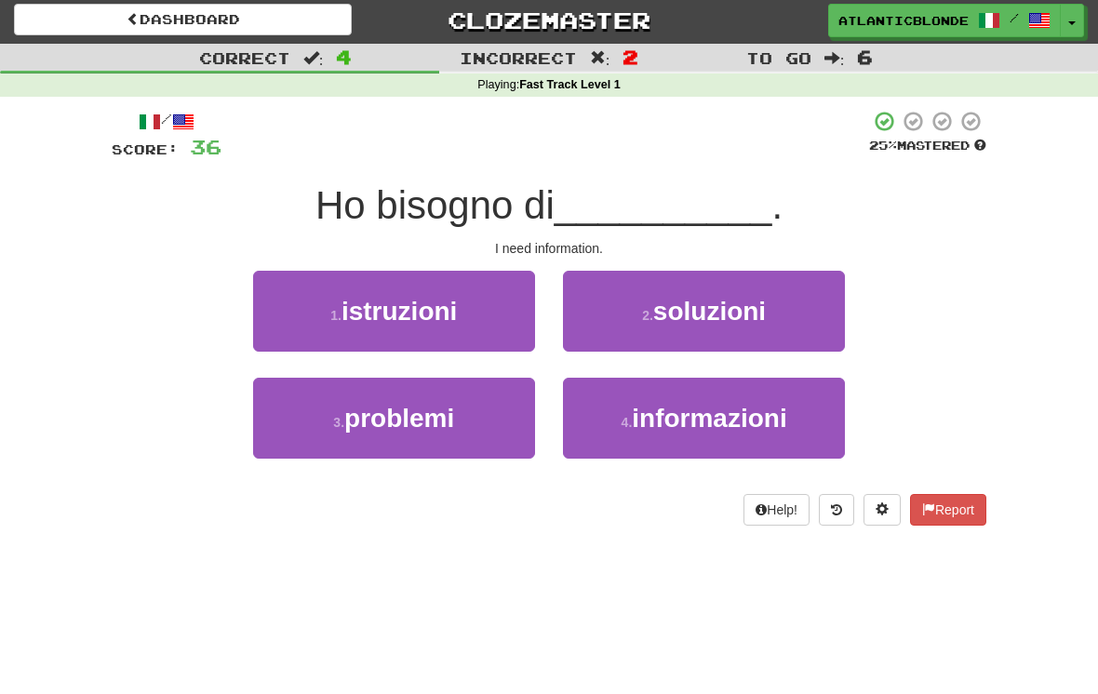
click at [669, 428] on span "informazioni" at bounding box center [709, 418] width 155 height 29
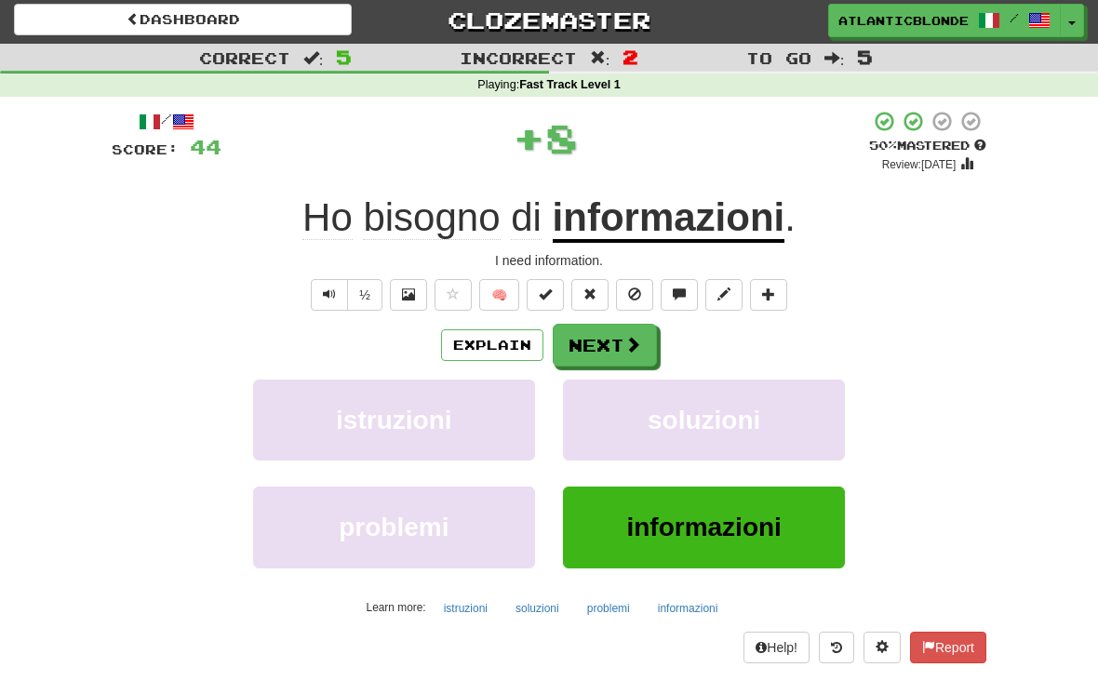
click at [605, 355] on button "Next" at bounding box center [605, 345] width 104 height 43
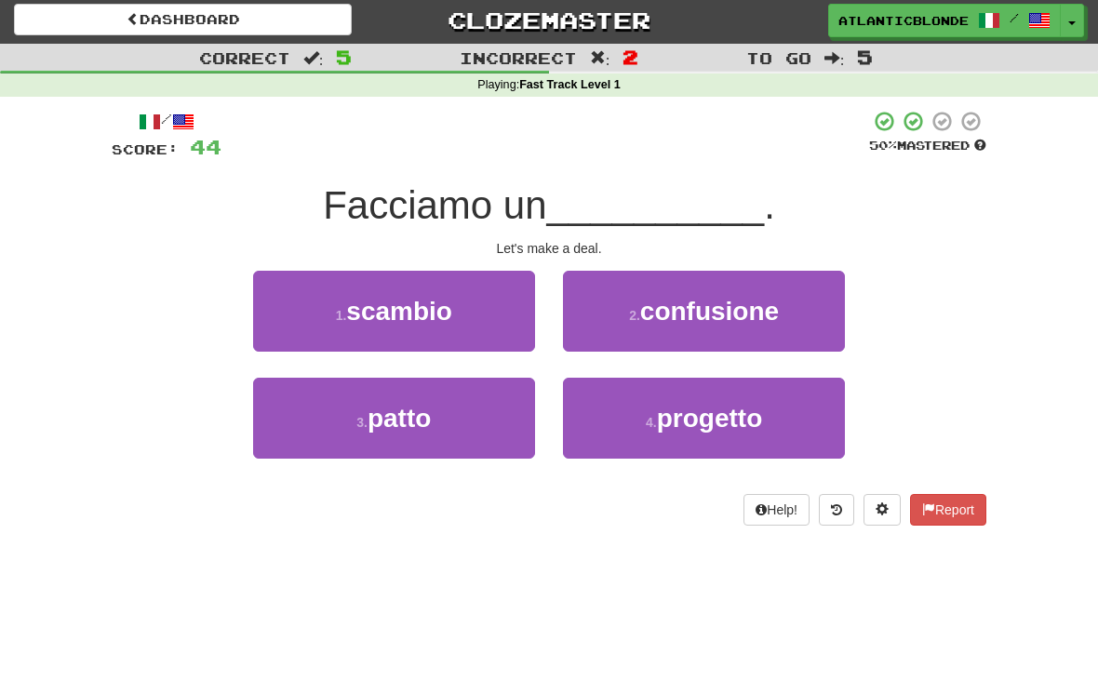
click at [452, 424] on button "3 . patto" at bounding box center [394, 418] width 282 height 81
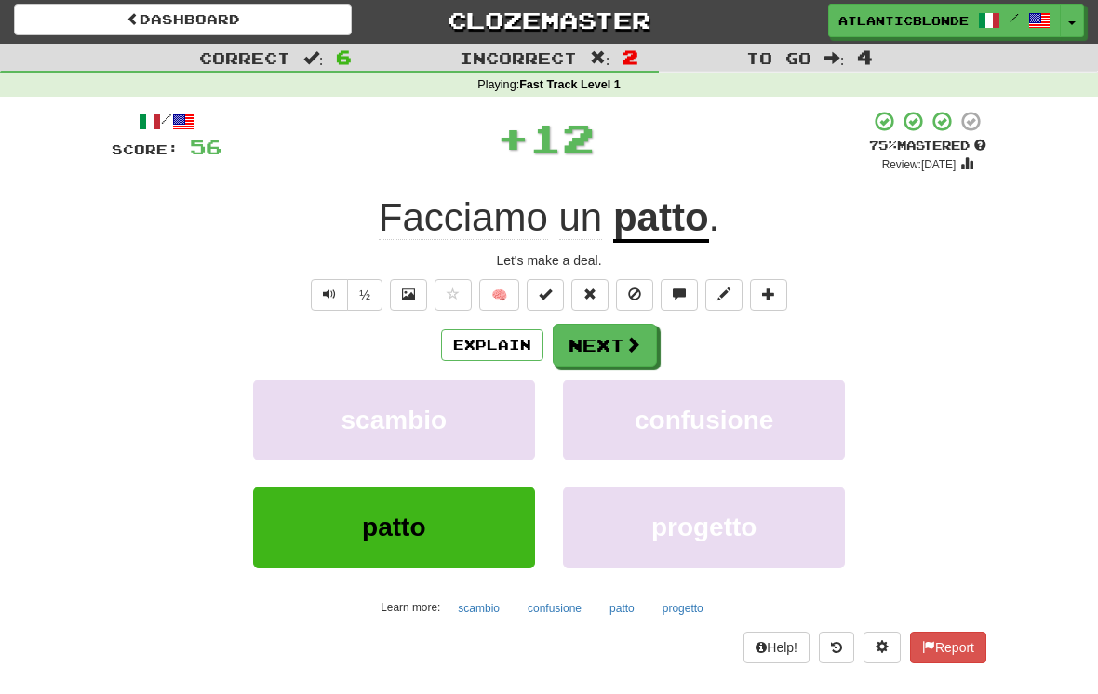
click at [611, 341] on button "Next" at bounding box center [605, 345] width 104 height 43
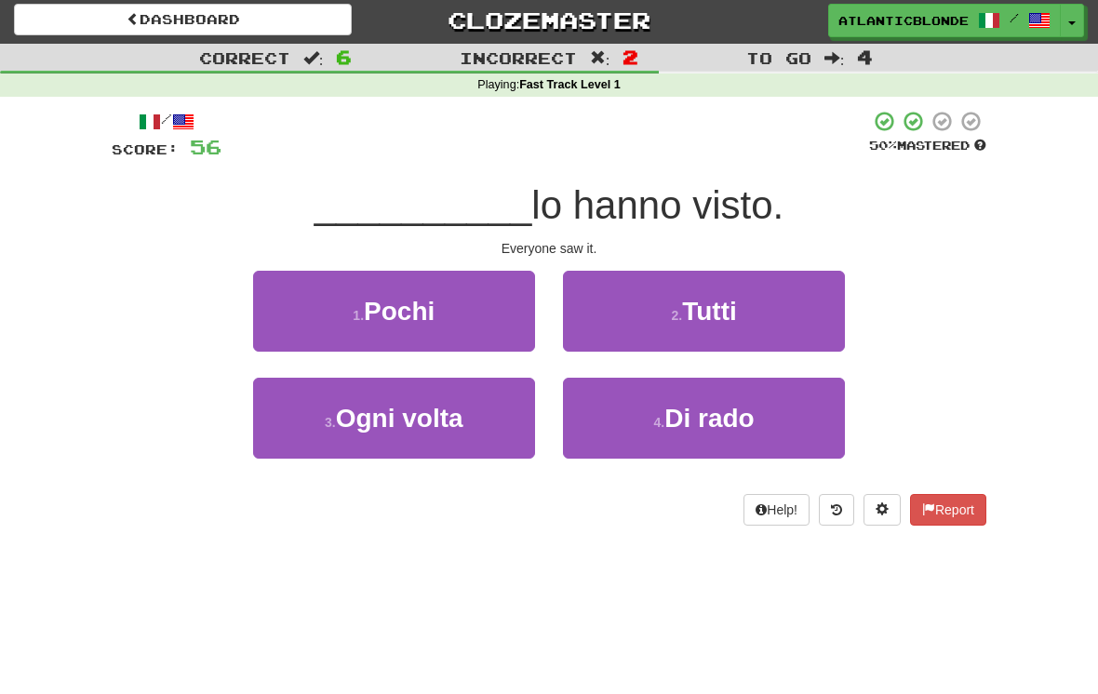
click at [650, 293] on button "2 . Tutti" at bounding box center [704, 311] width 282 height 81
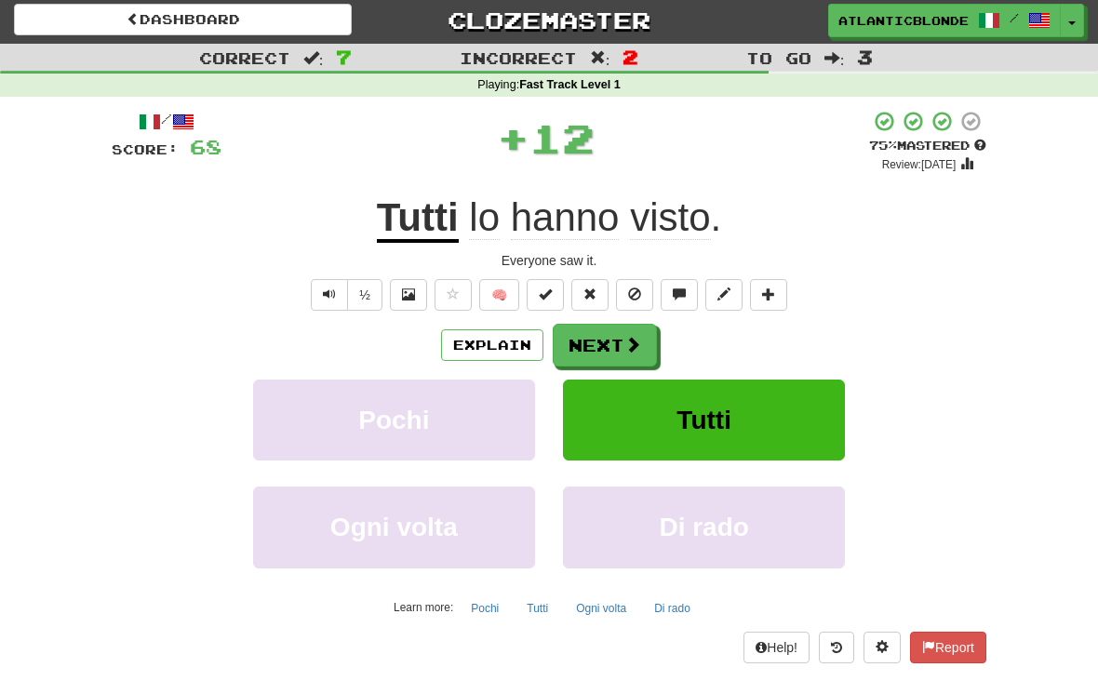
click at [611, 343] on button "Next" at bounding box center [605, 345] width 104 height 43
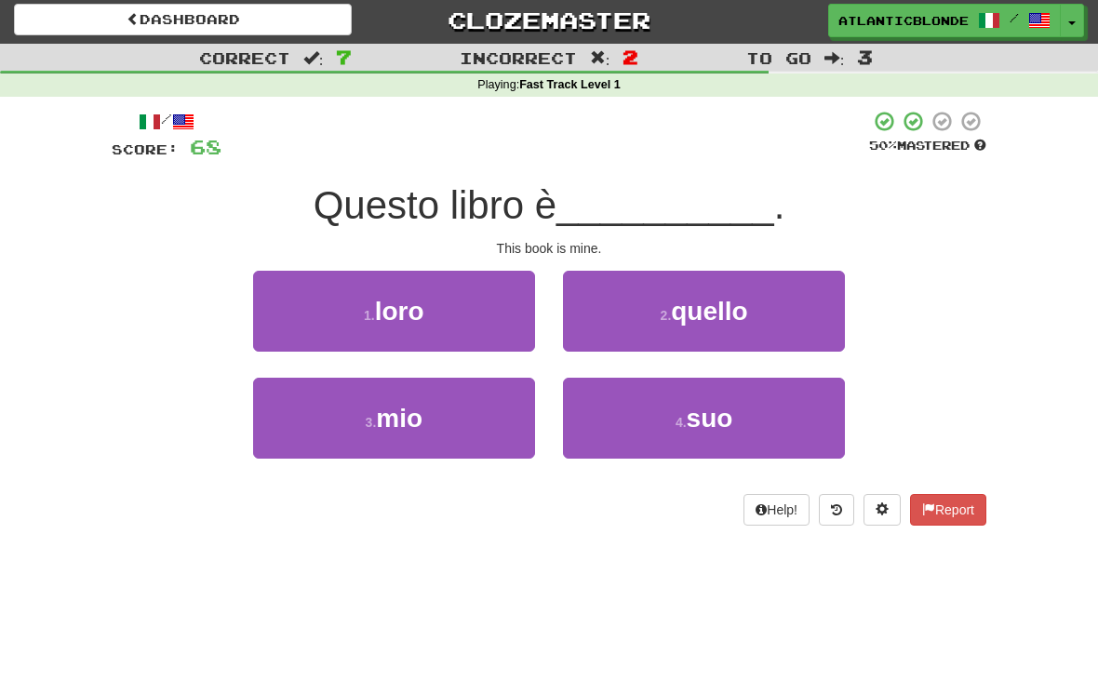
click at [406, 414] on span "mio" at bounding box center [399, 418] width 47 height 29
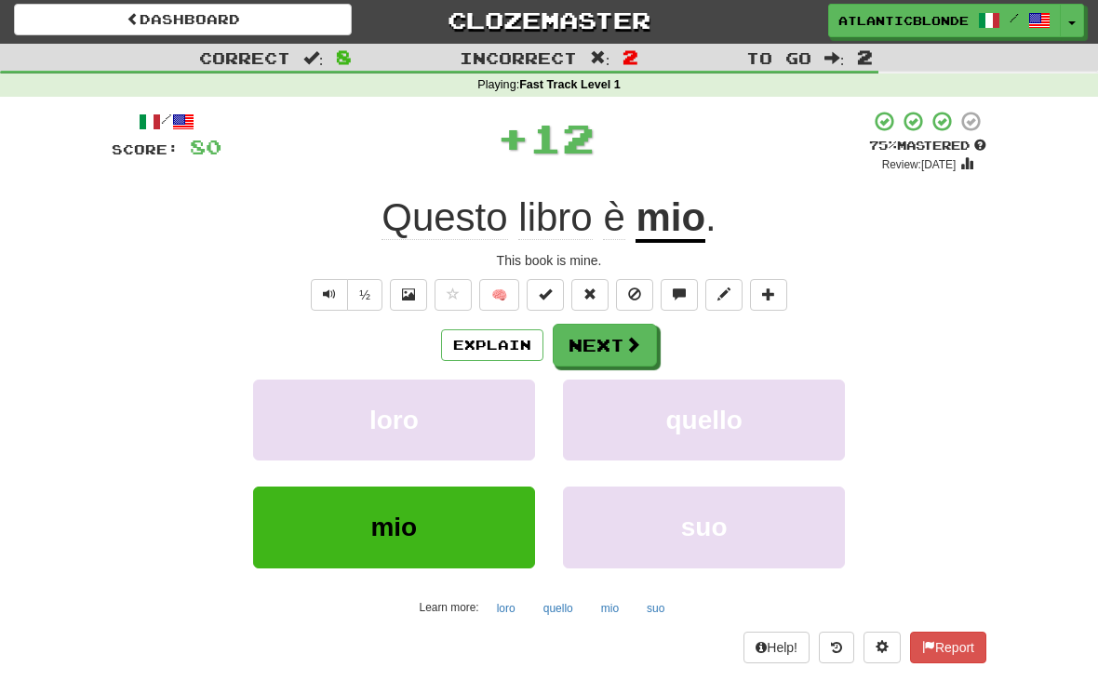
click at [604, 339] on button "Next" at bounding box center [605, 345] width 104 height 43
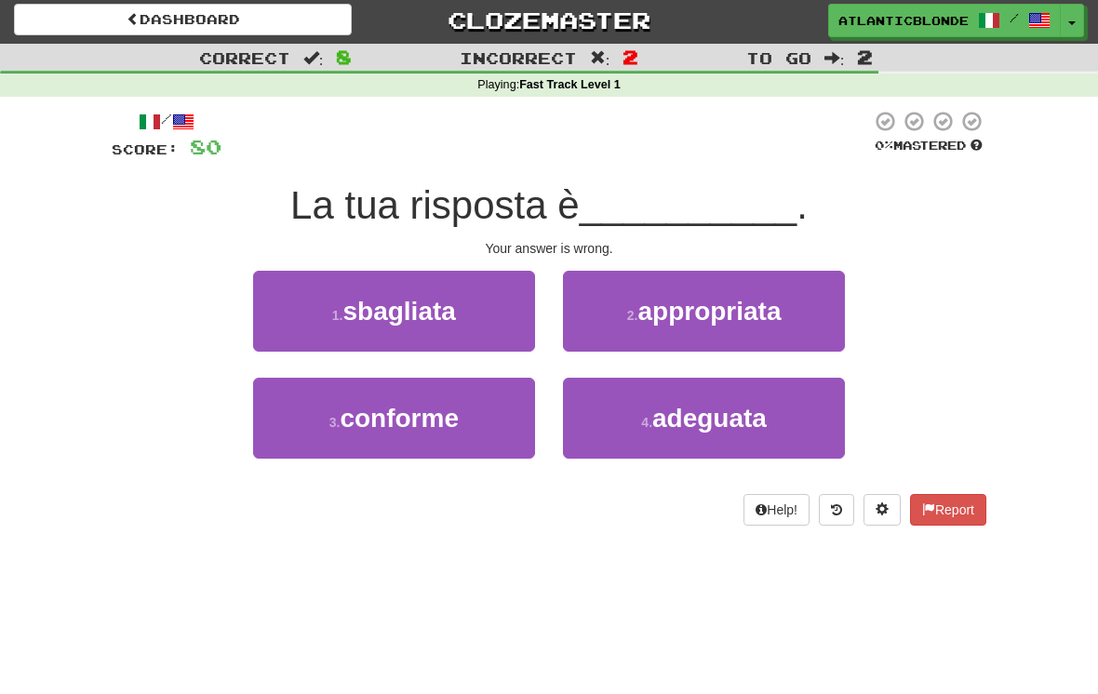
click at [416, 318] on span "sbagliata" at bounding box center [399, 311] width 113 height 29
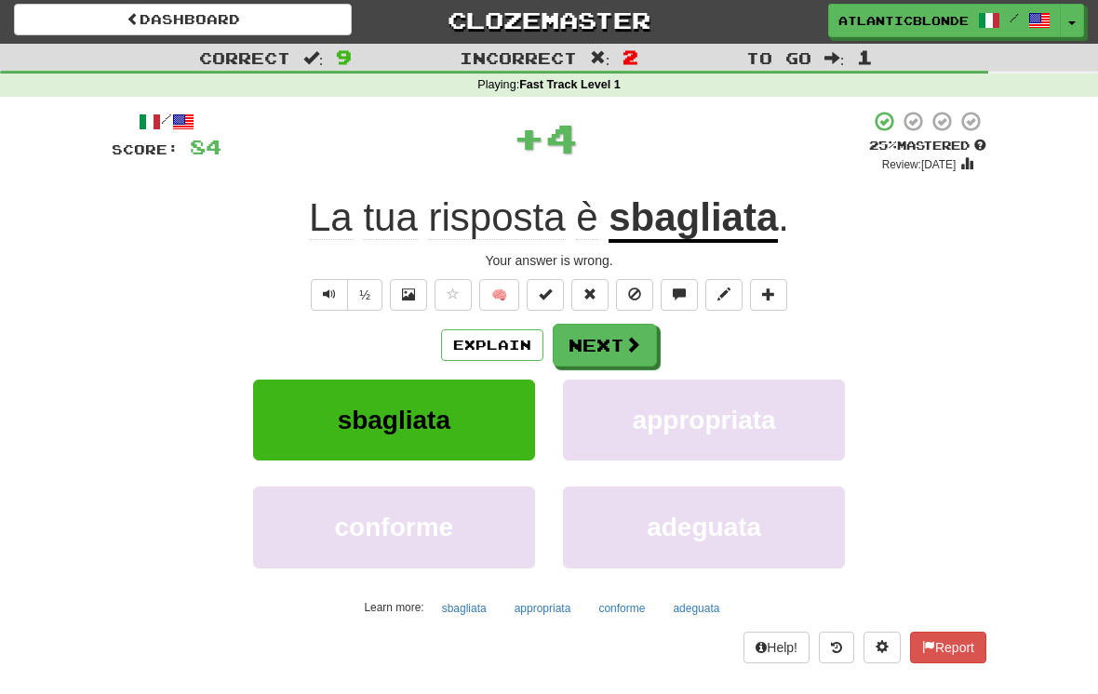
click at [597, 344] on button "Next" at bounding box center [605, 345] width 104 height 43
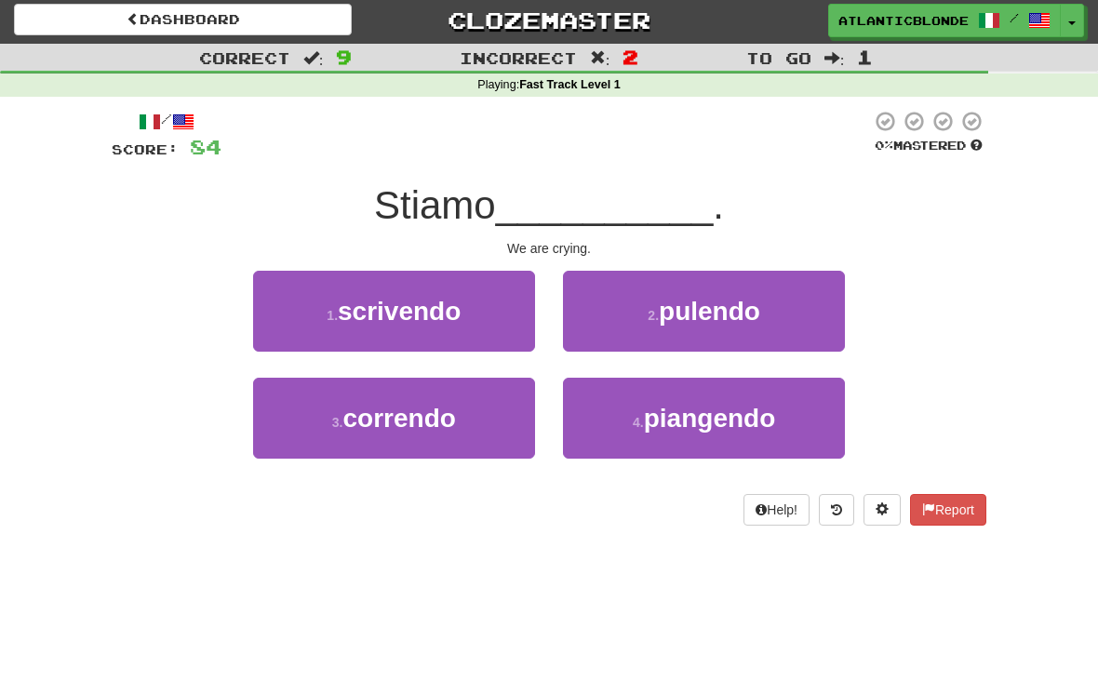
click at [653, 424] on span "piangendo" at bounding box center [710, 418] width 132 height 29
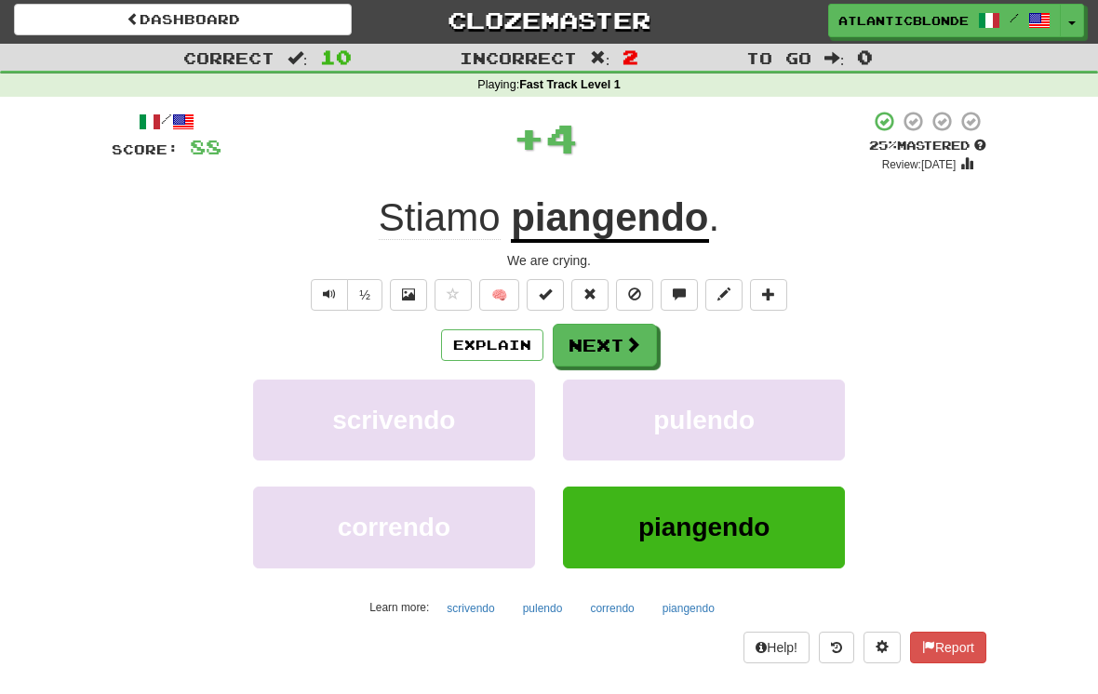
click at [595, 337] on button "Next" at bounding box center [605, 345] width 104 height 43
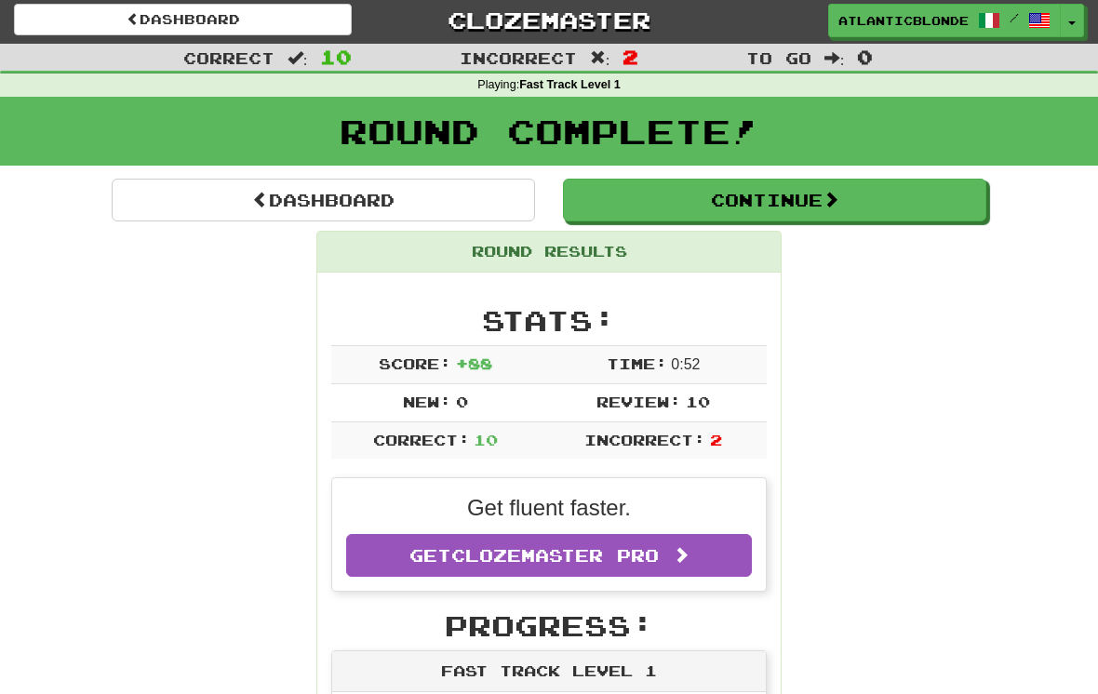
click at [749, 192] on button "Continue" at bounding box center [775, 200] width 424 height 43
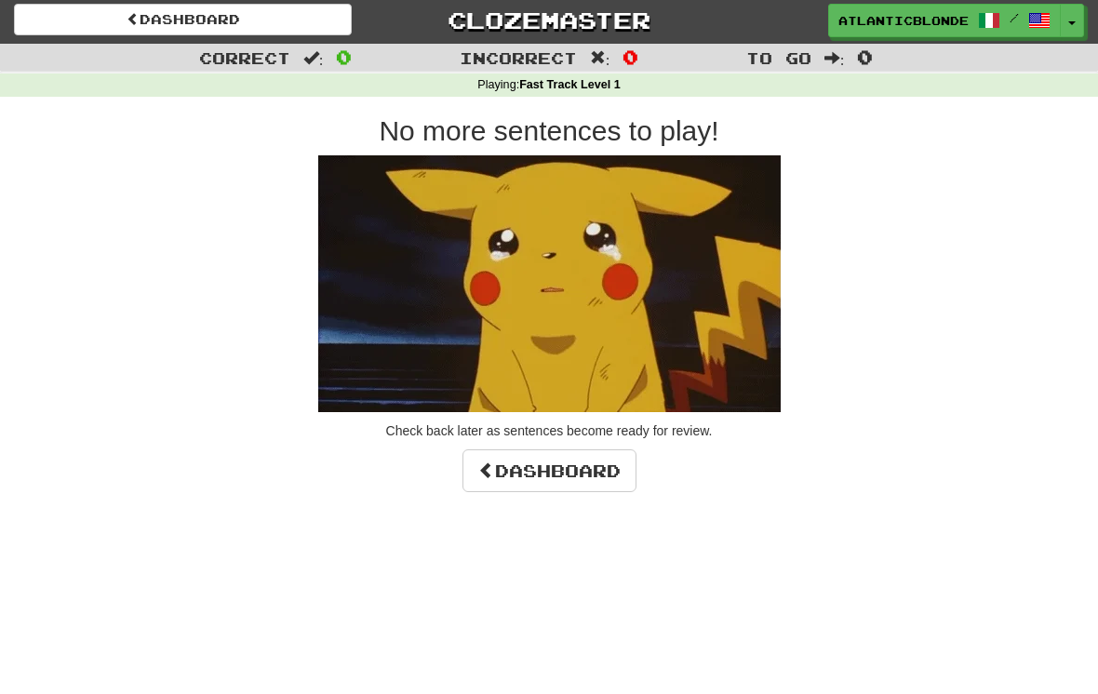
click at [573, 477] on link "Dashboard" at bounding box center [550, 471] width 174 height 43
